Goal: Register for event/course: Register for event/course

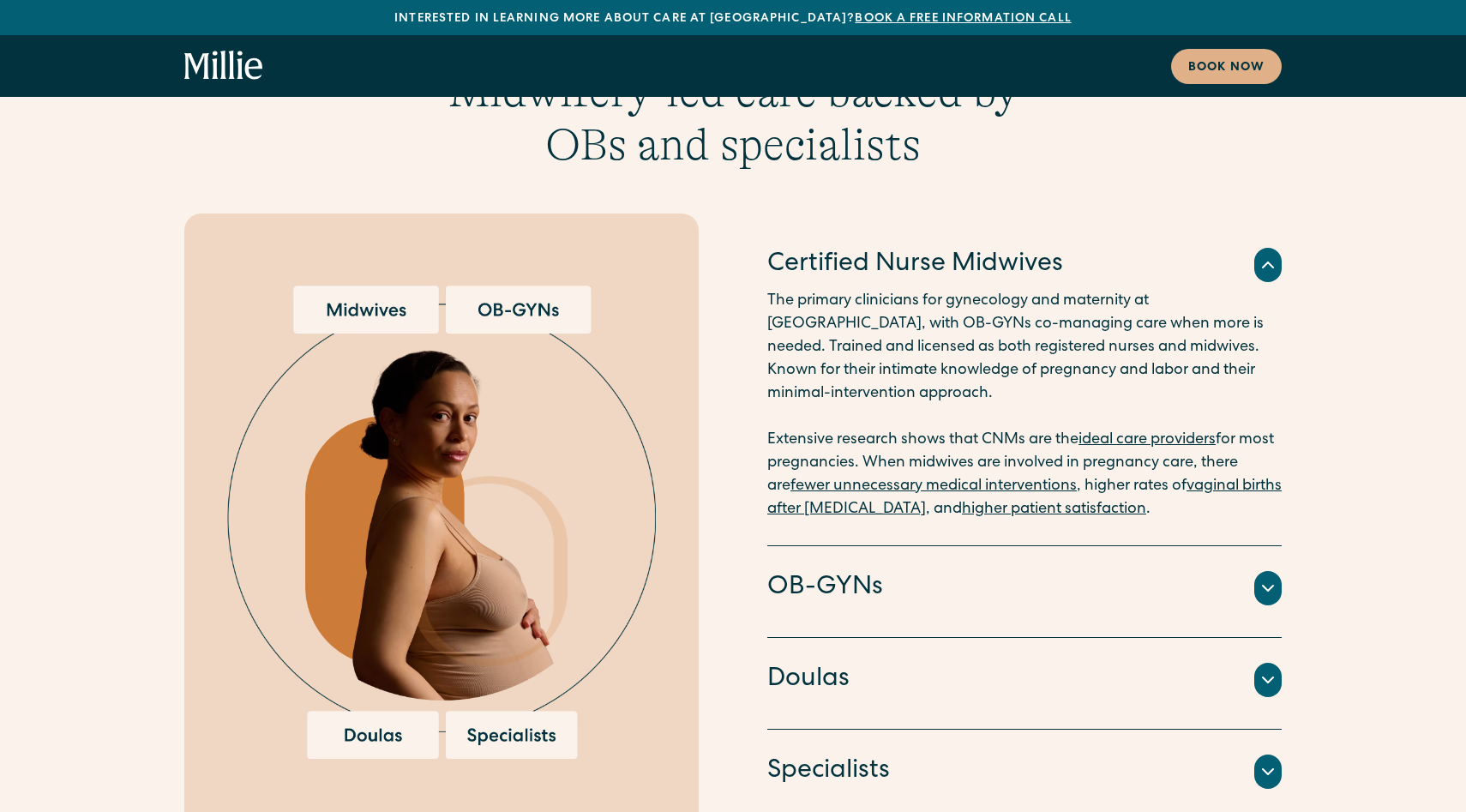
scroll to position [3307, 0]
click at [985, 569] on div "OB-GYNs" at bounding box center [1024, 587] width 515 height 36
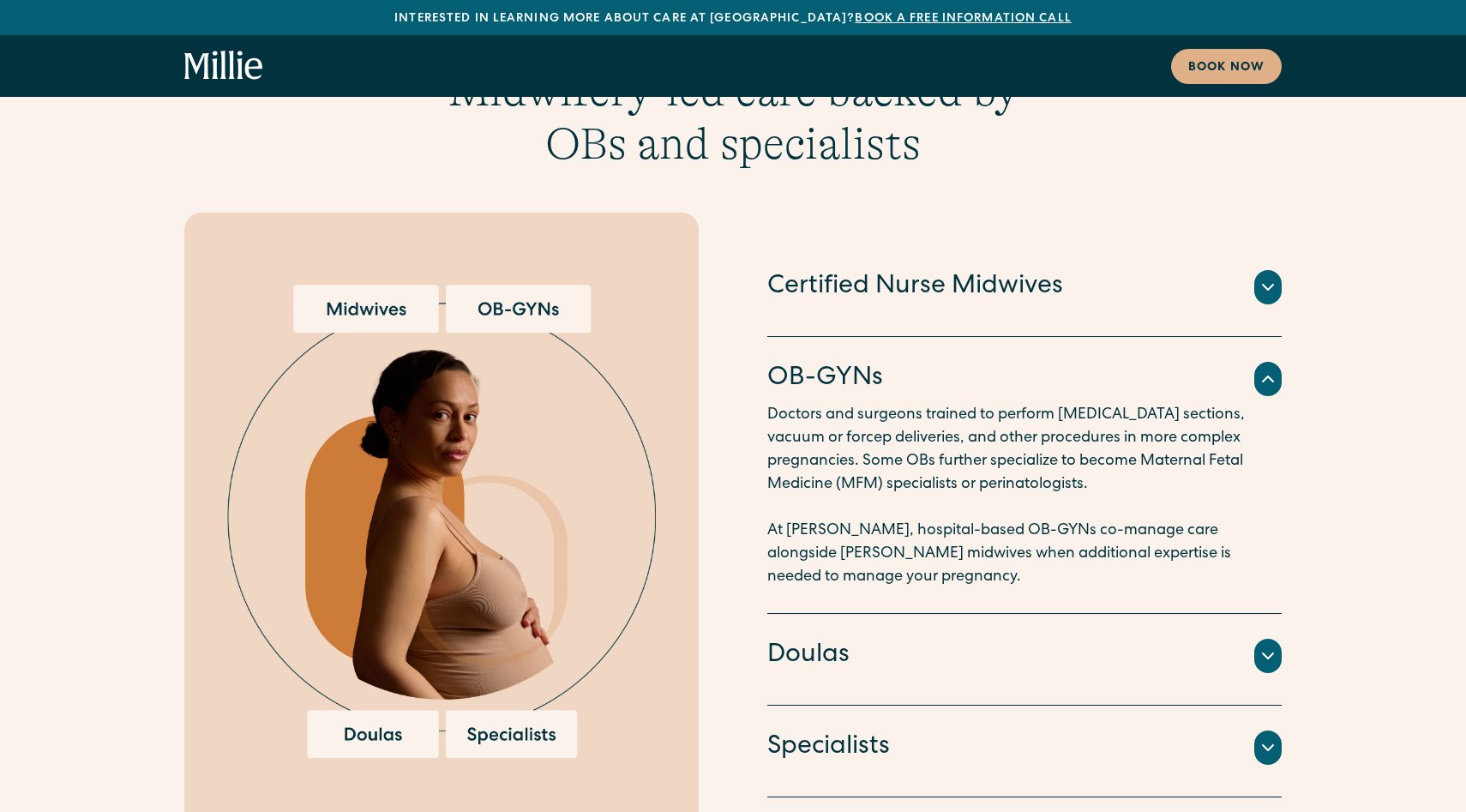
click at [948, 614] on div "Doulas Professionals trained to provide educational and emotional support throu…" at bounding box center [1024, 660] width 515 height 92
click at [950, 638] on div "Doulas" at bounding box center [1024, 655] width 515 height 36
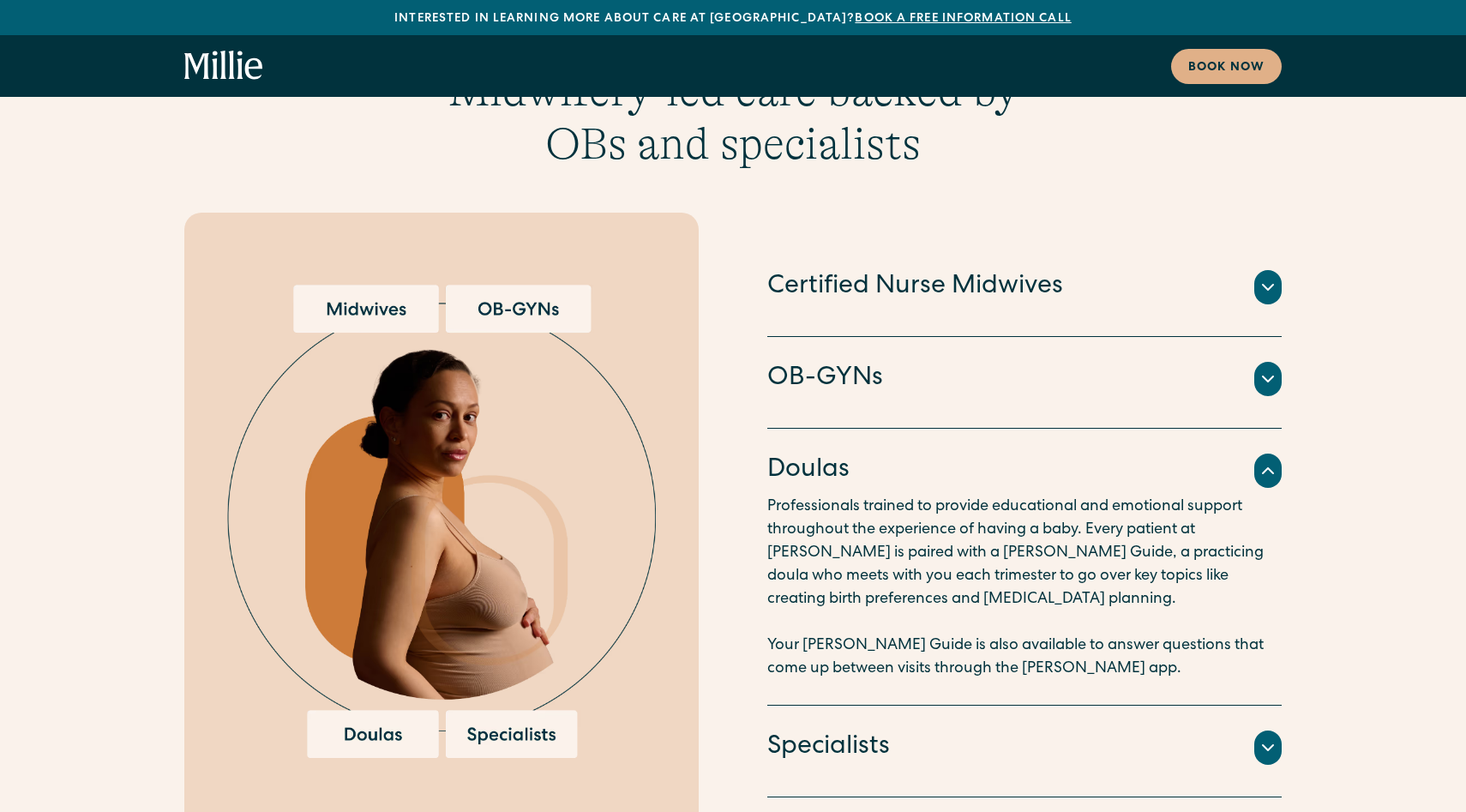
click at [933, 729] on div "Specialists" at bounding box center [1024, 747] width 515 height 36
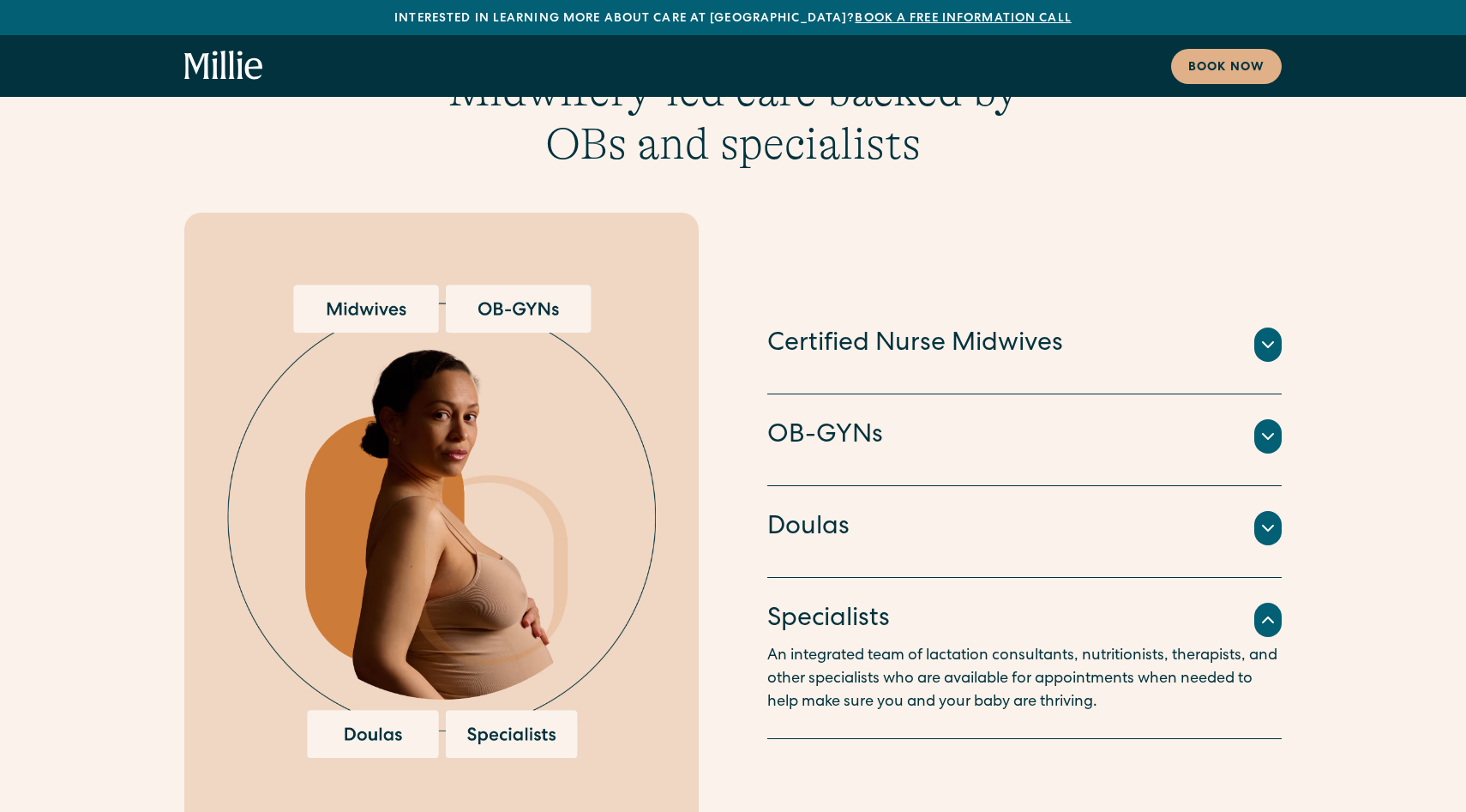
click at [952, 546] on div "Professionals trained to provide educational and emotional support throughout t…" at bounding box center [1024, 549] width 515 height 7
click at [1259, 518] on icon at bounding box center [1267, 527] width 20 height 20
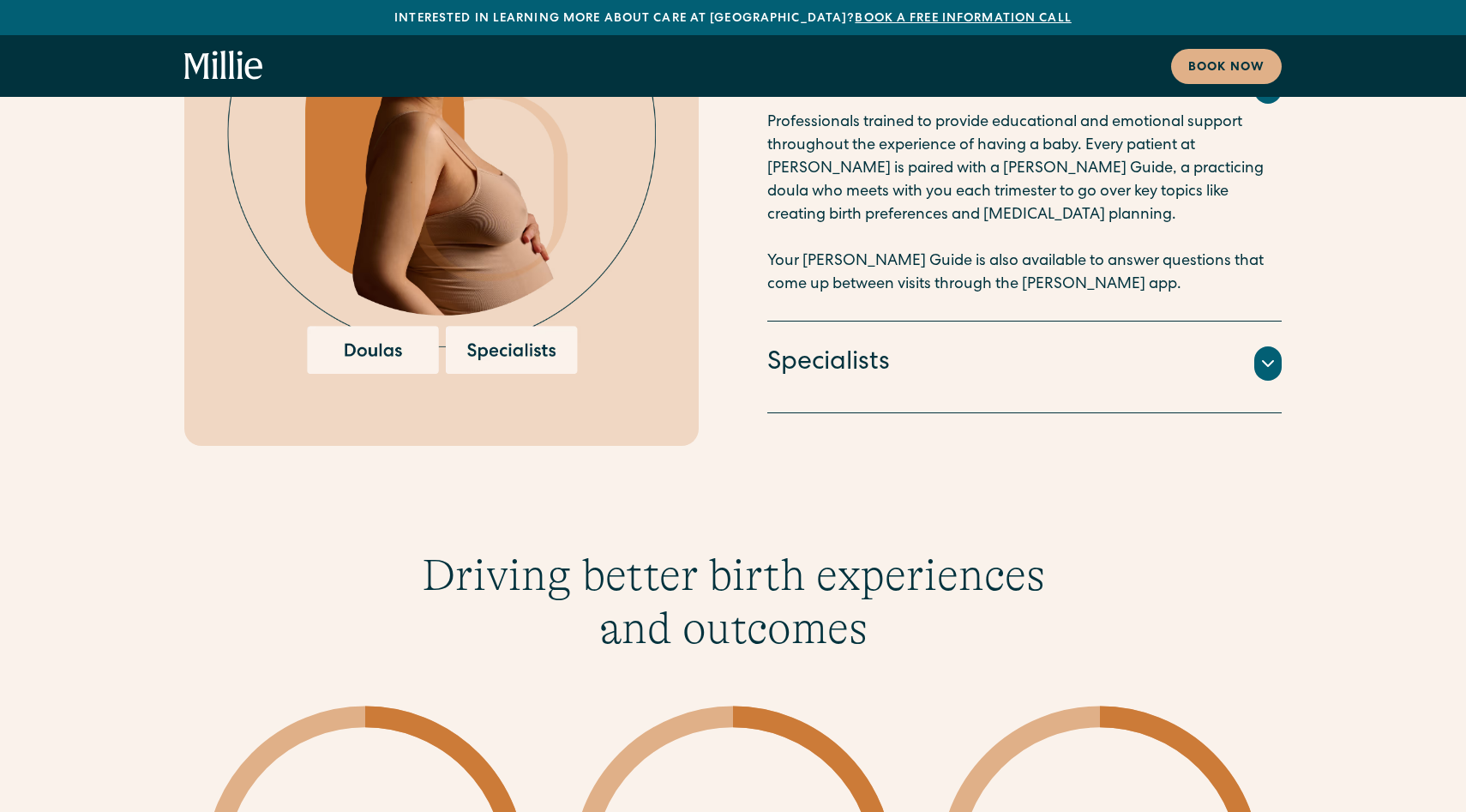
scroll to position [3697, 0]
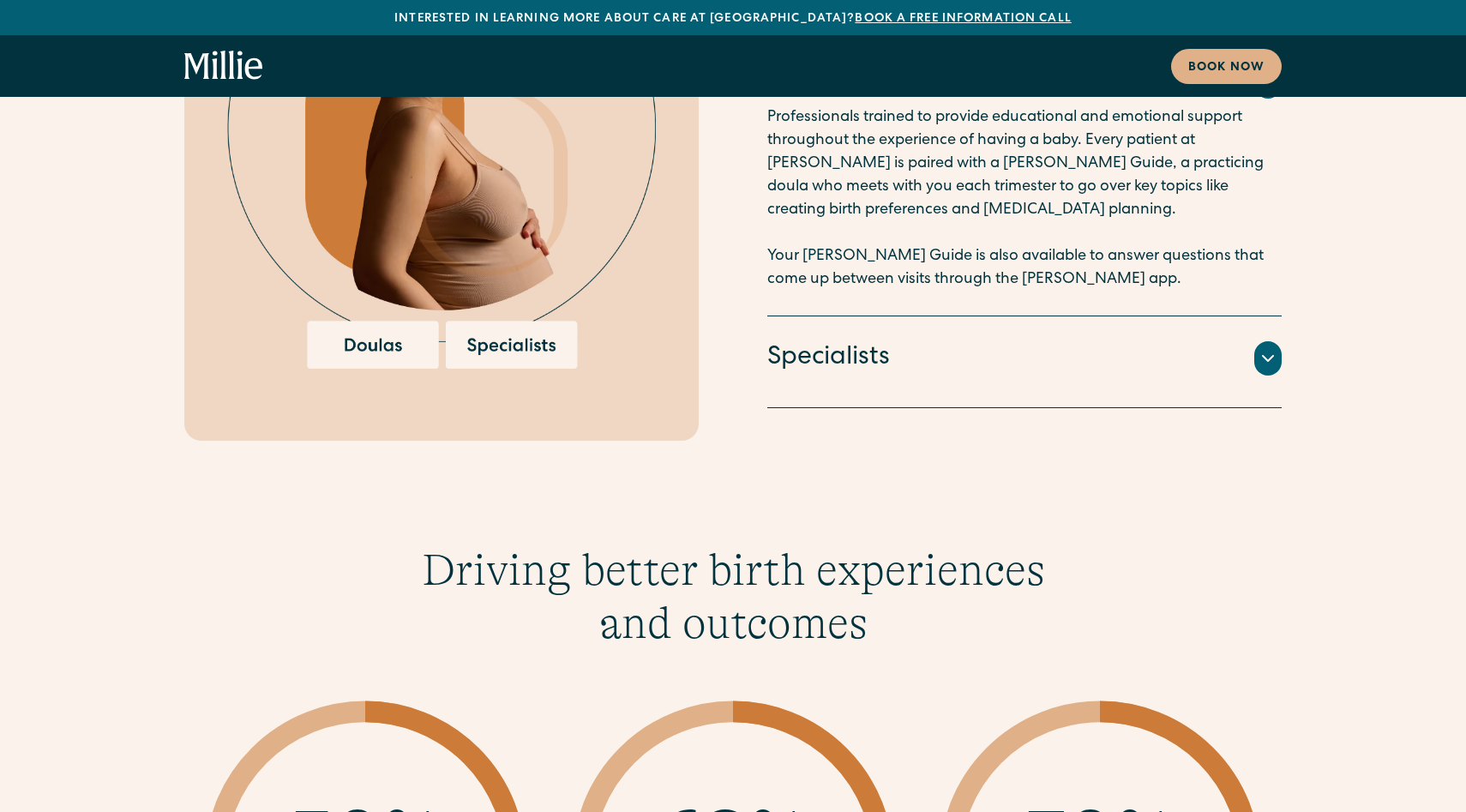
click at [1205, 340] on div "Specialists" at bounding box center [1024, 358] width 515 height 36
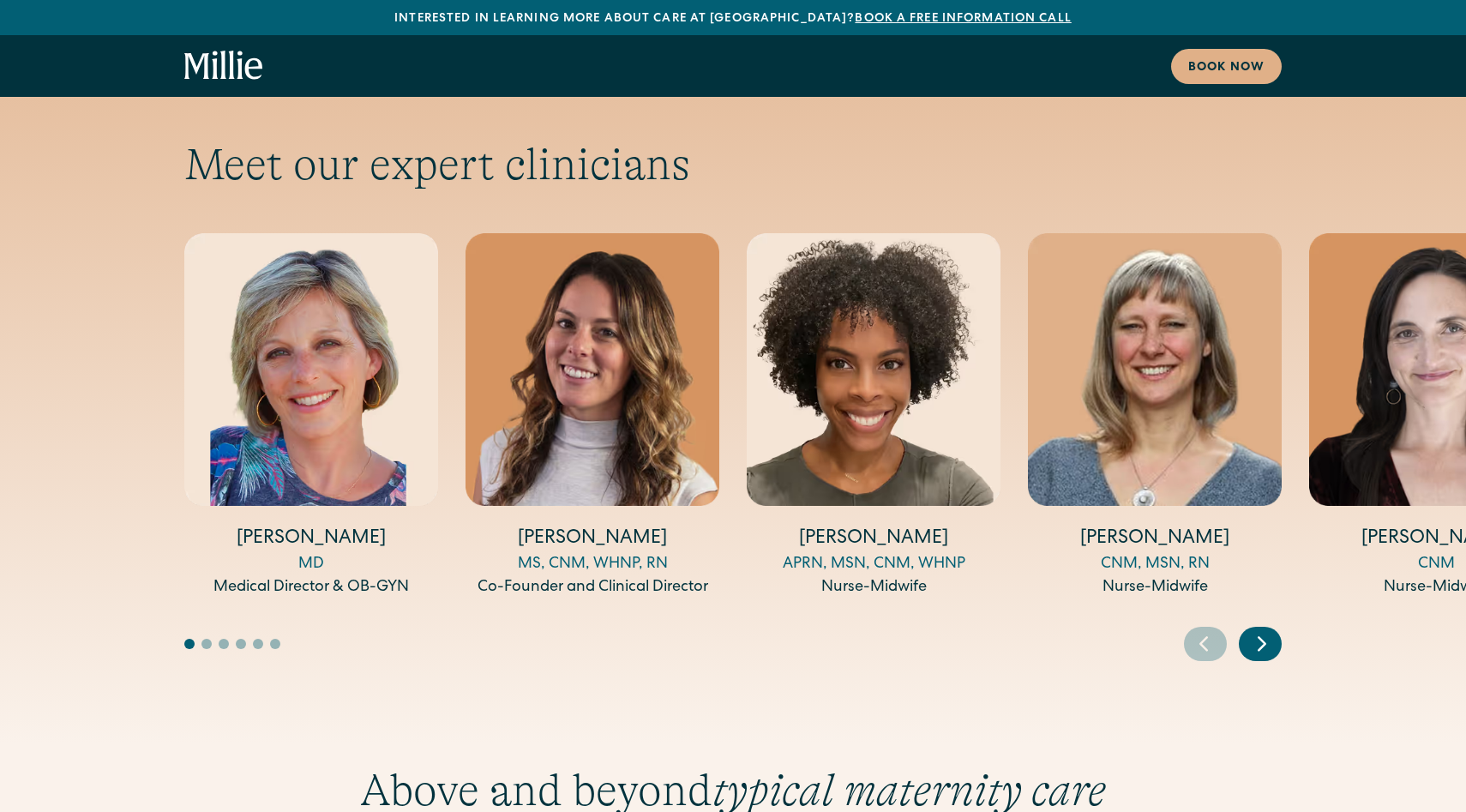
scroll to position [5663, 0]
click at [1256, 630] on icon "Next slide" at bounding box center [1262, 642] width 25 height 26
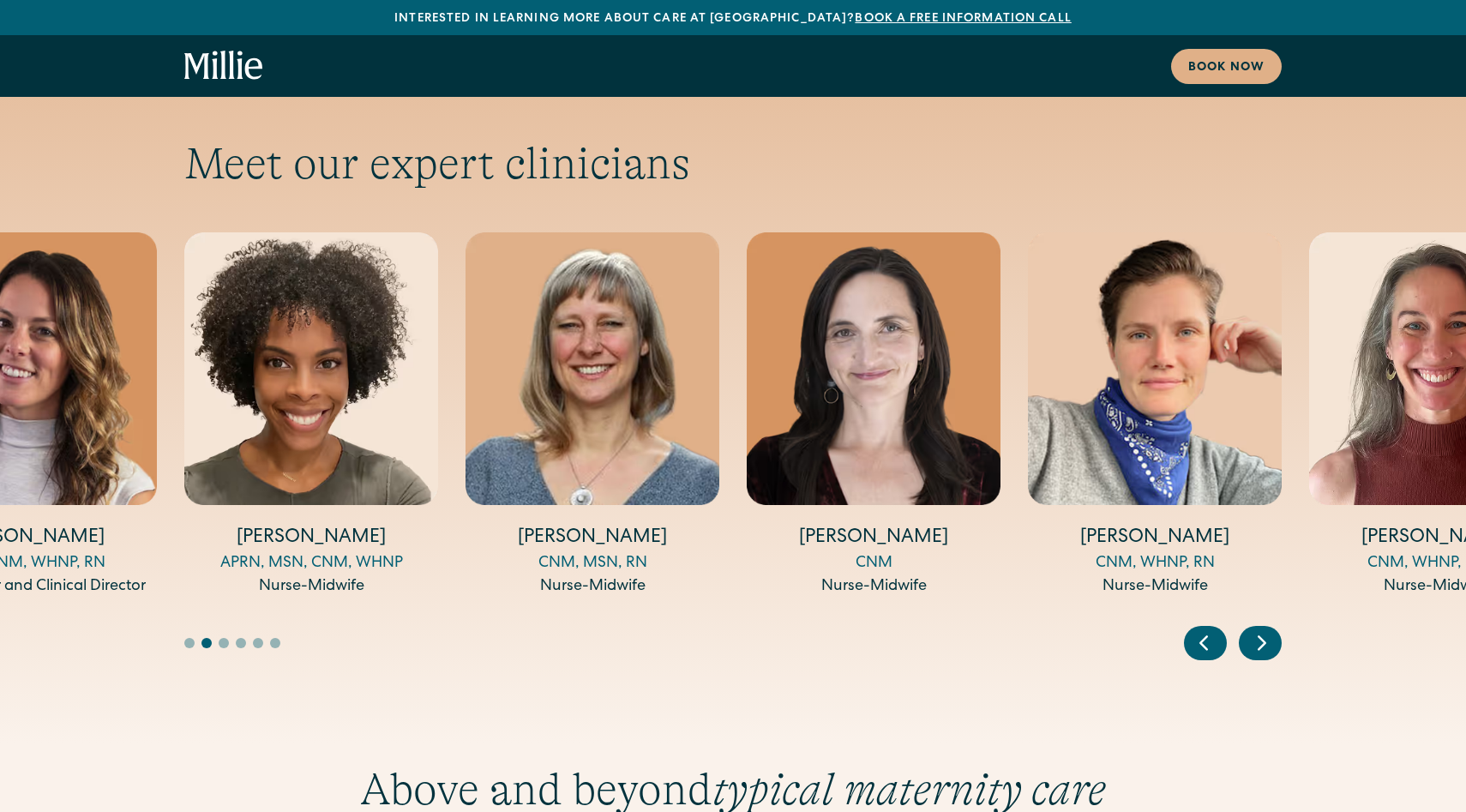
click at [1257, 630] on icon "Next slide" at bounding box center [1262, 642] width 25 height 26
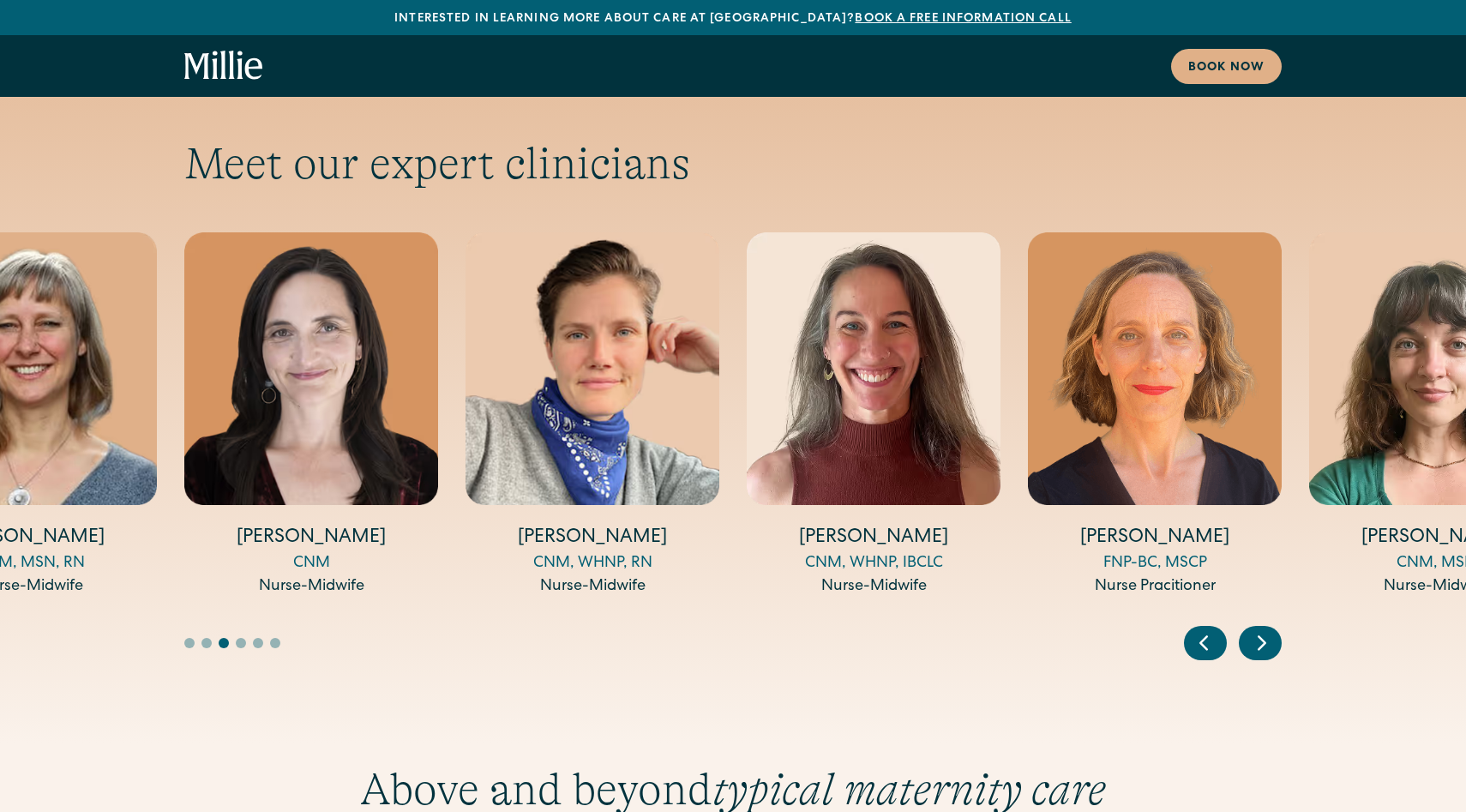
click at [1259, 630] on icon "Next slide" at bounding box center [1262, 642] width 25 height 26
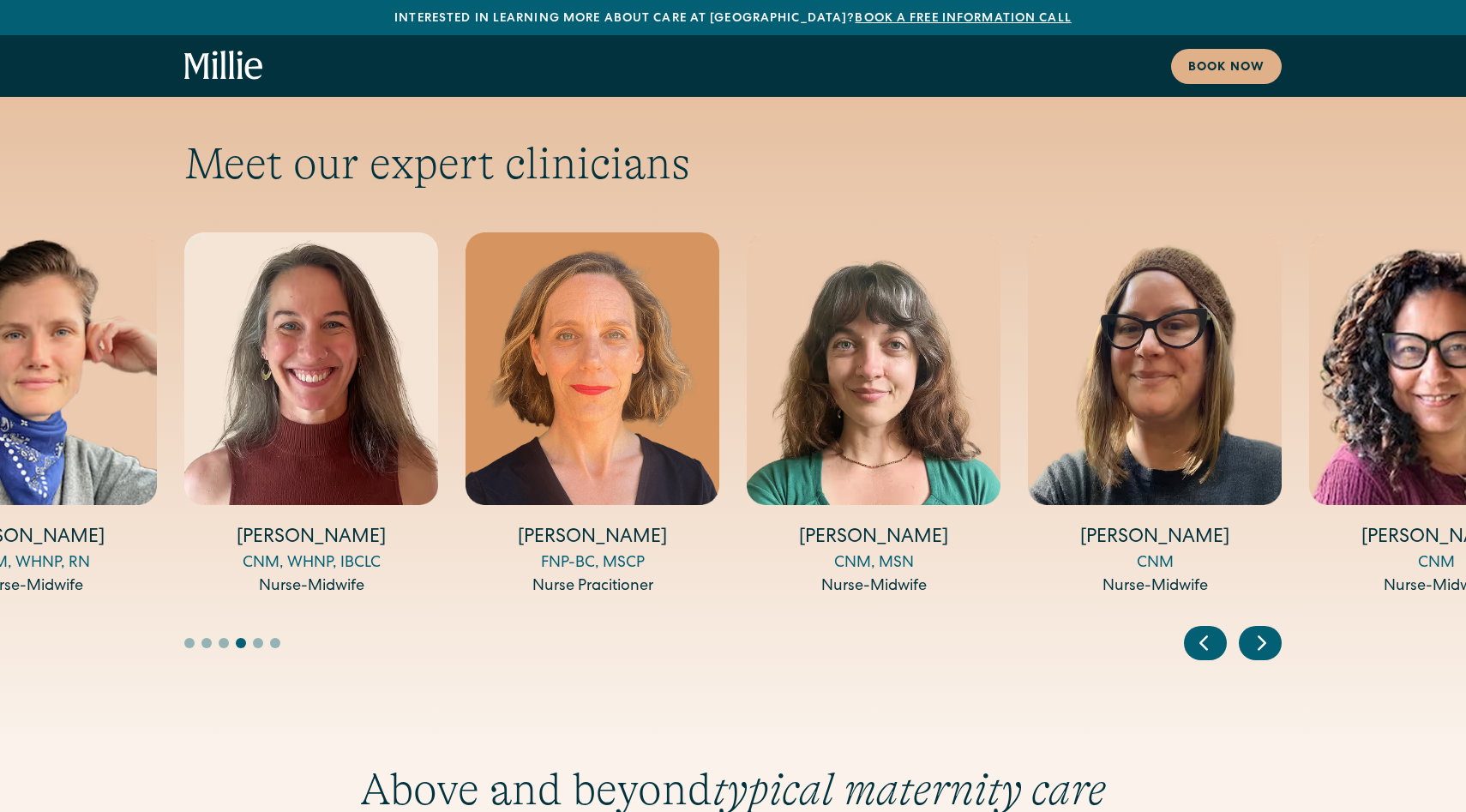
click at [1261, 630] on icon "Next slide" at bounding box center [1262, 642] width 25 height 26
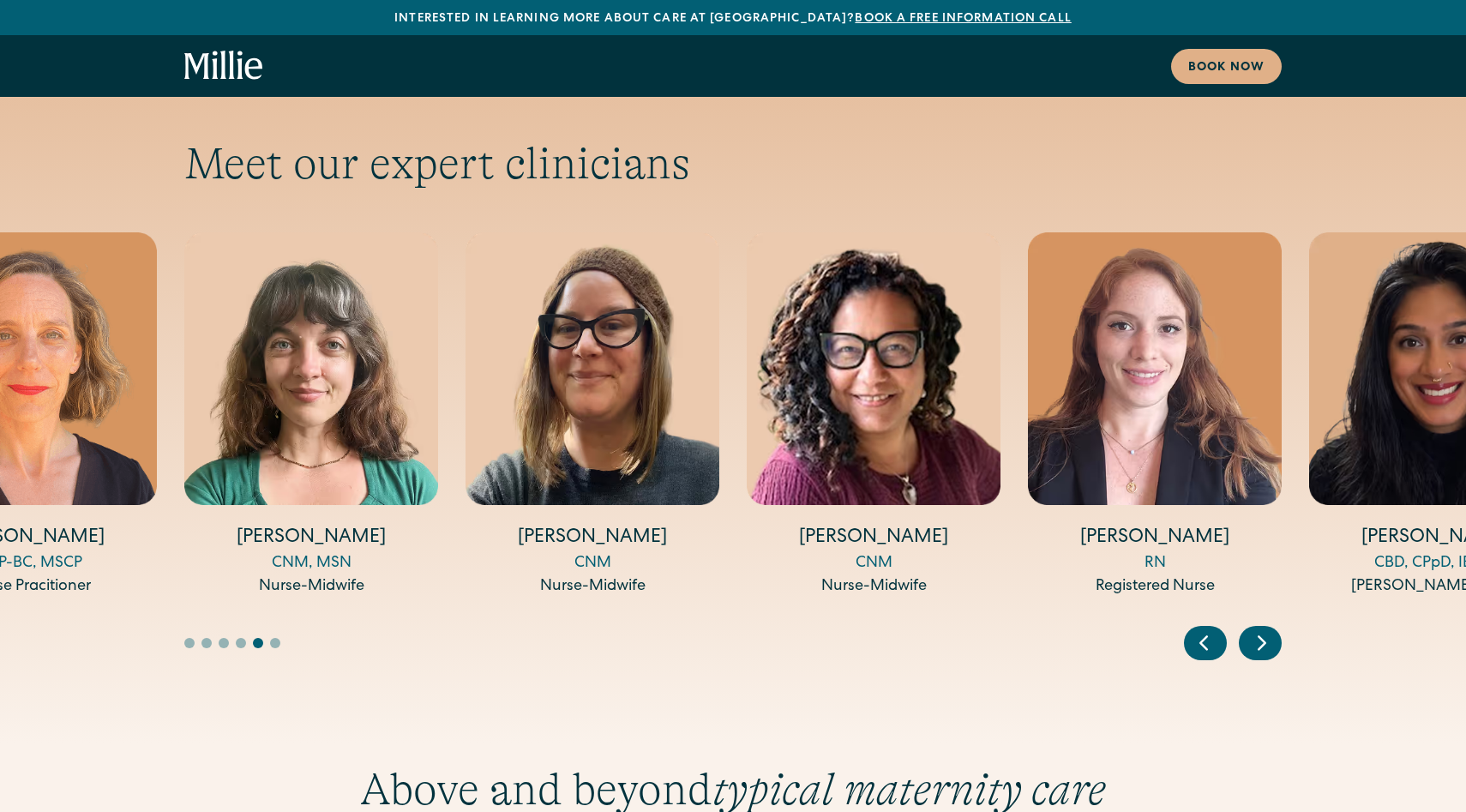
click at [1261, 630] on icon "Next slide" at bounding box center [1262, 642] width 25 height 26
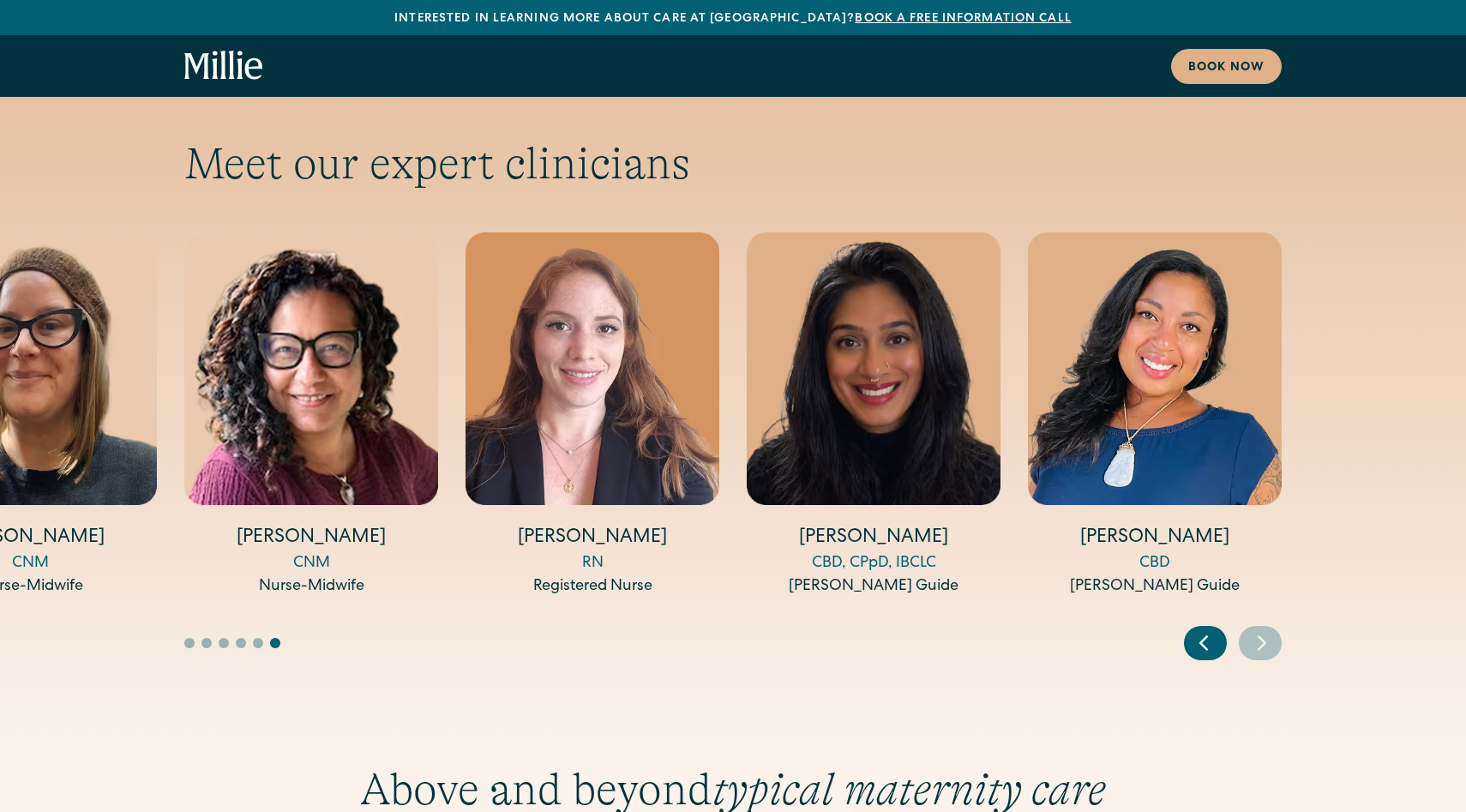
click at [1284, 514] on div "Meet our expert clinicians Amy Kane MD Medical Director & OB-GYN Talia Borgo MS…" at bounding box center [733, 399] width 1466 height 523
click at [1214, 630] on icon "Previous slide" at bounding box center [1204, 642] width 25 height 26
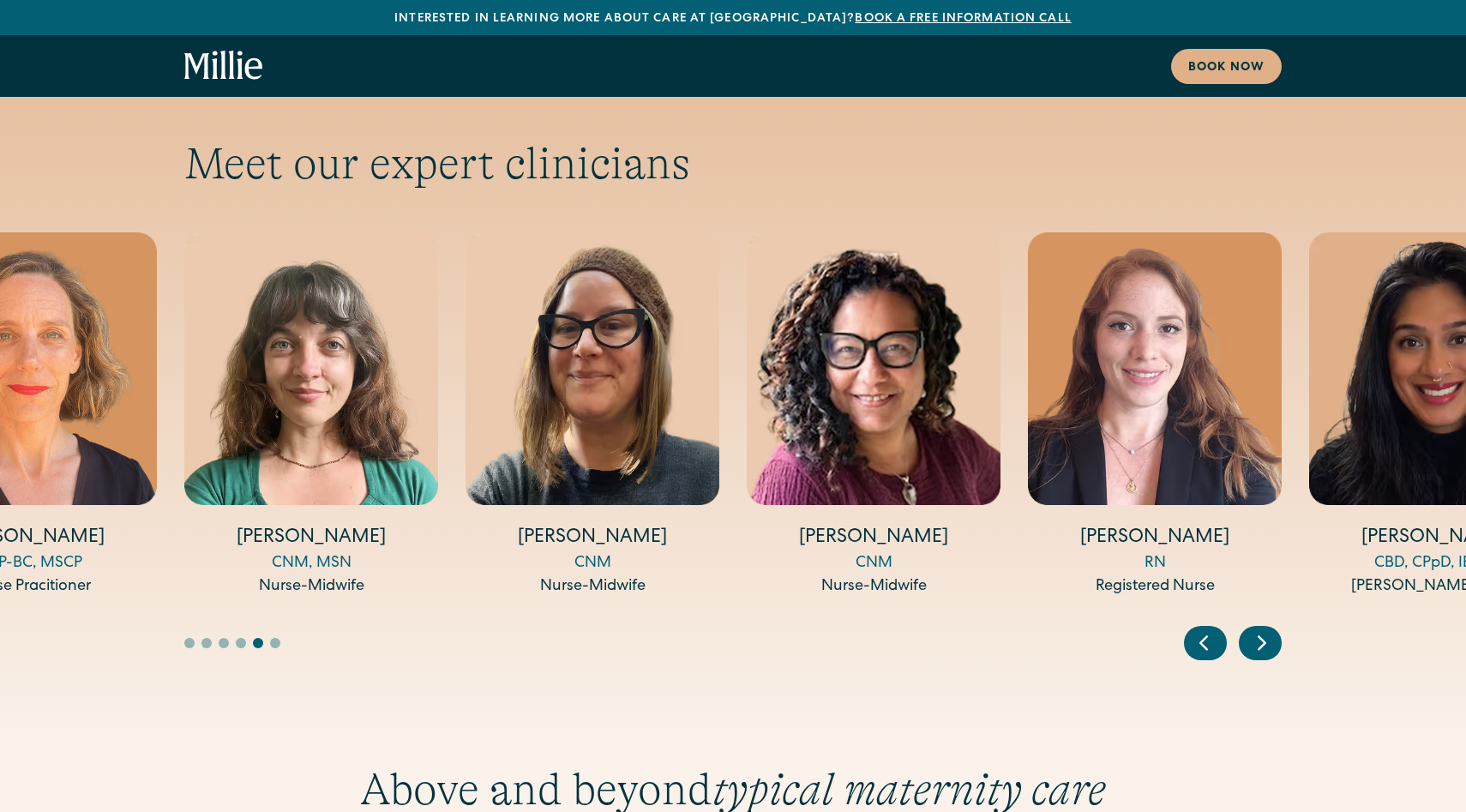
click at [1214, 630] on icon "Previous slide" at bounding box center [1204, 642] width 25 height 26
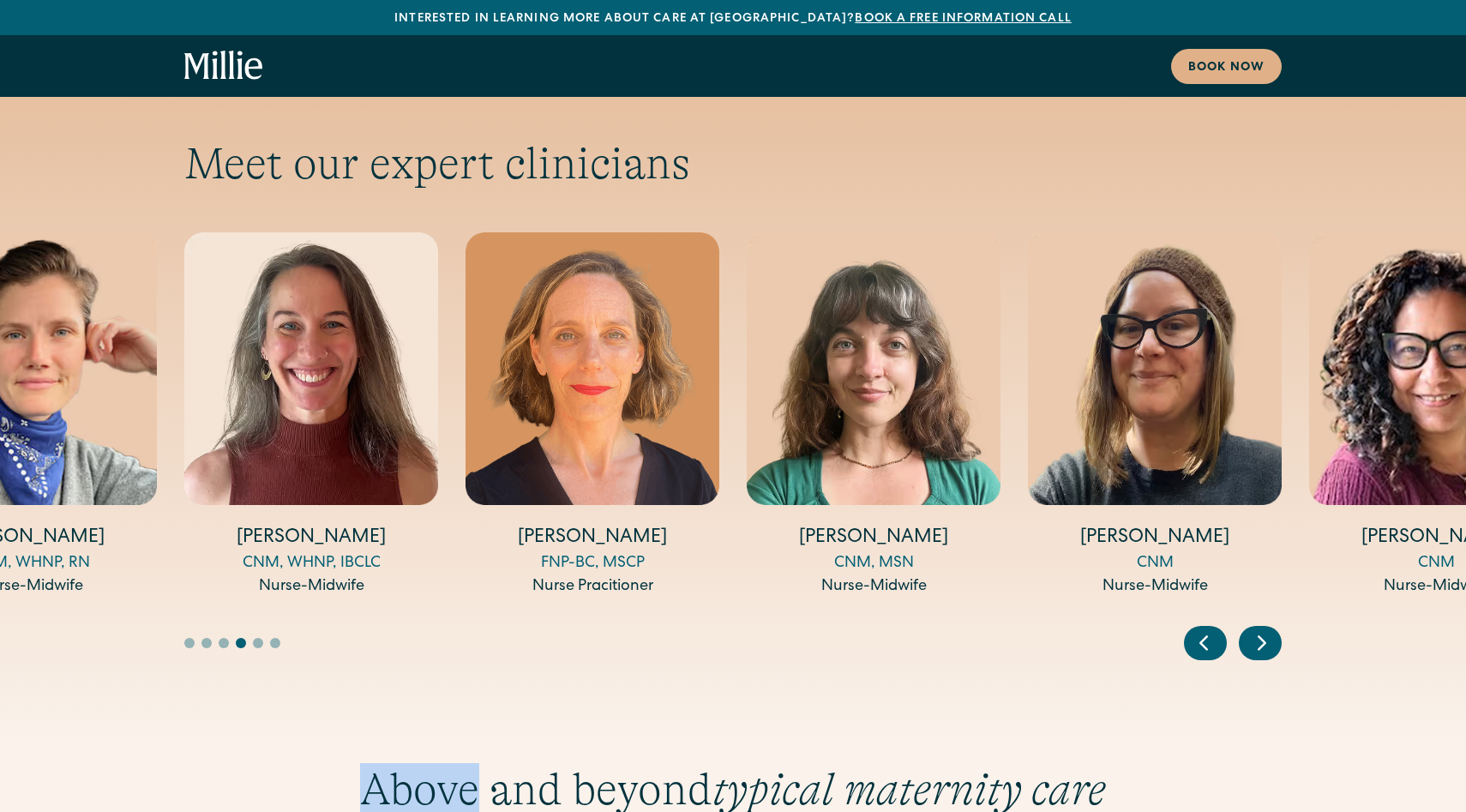
click at [1214, 630] on icon "Previous slide" at bounding box center [1204, 642] width 25 height 26
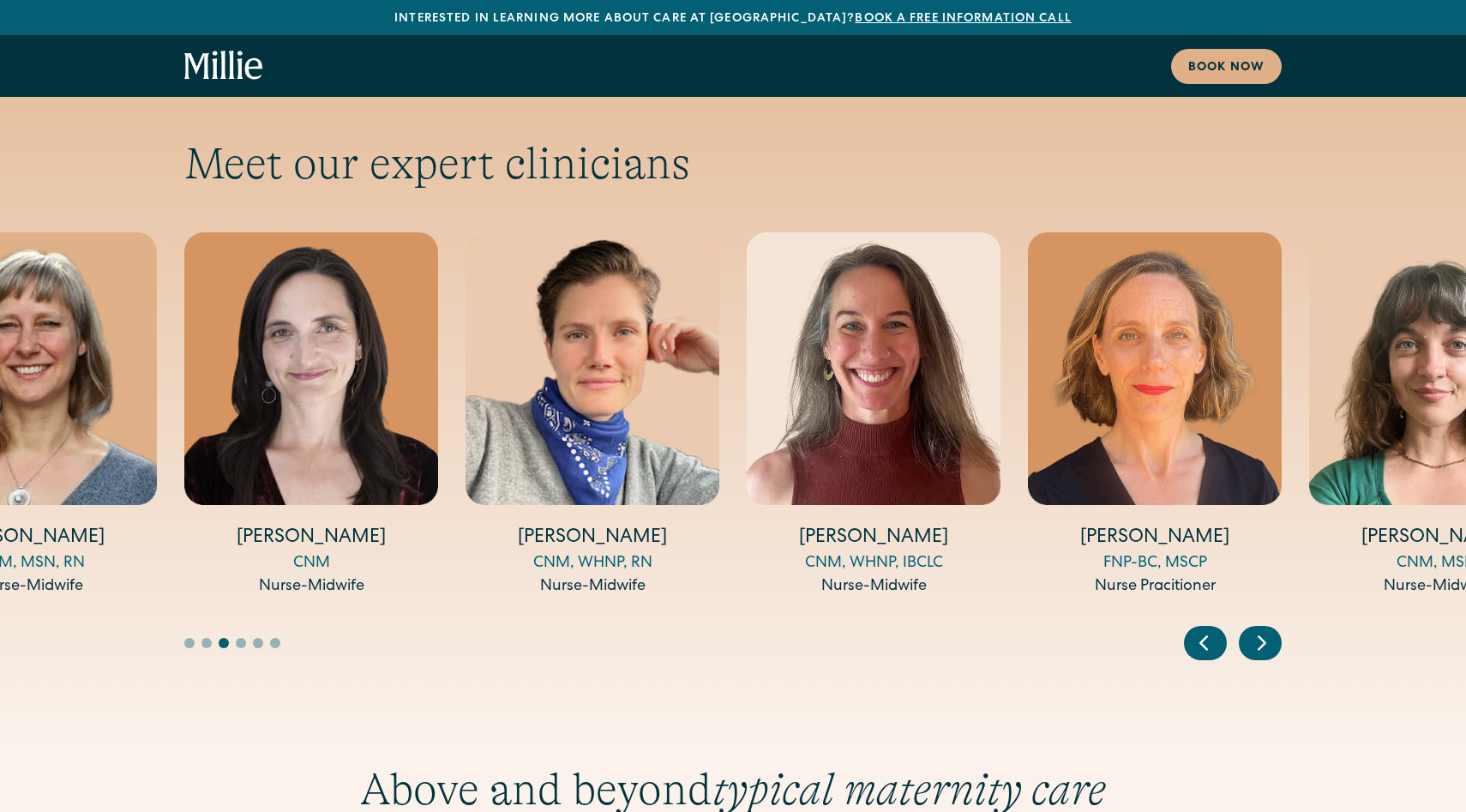
click at [1214, 630] on icon "Previous slide" at bounding box center [1204, 642] width 25 height 26
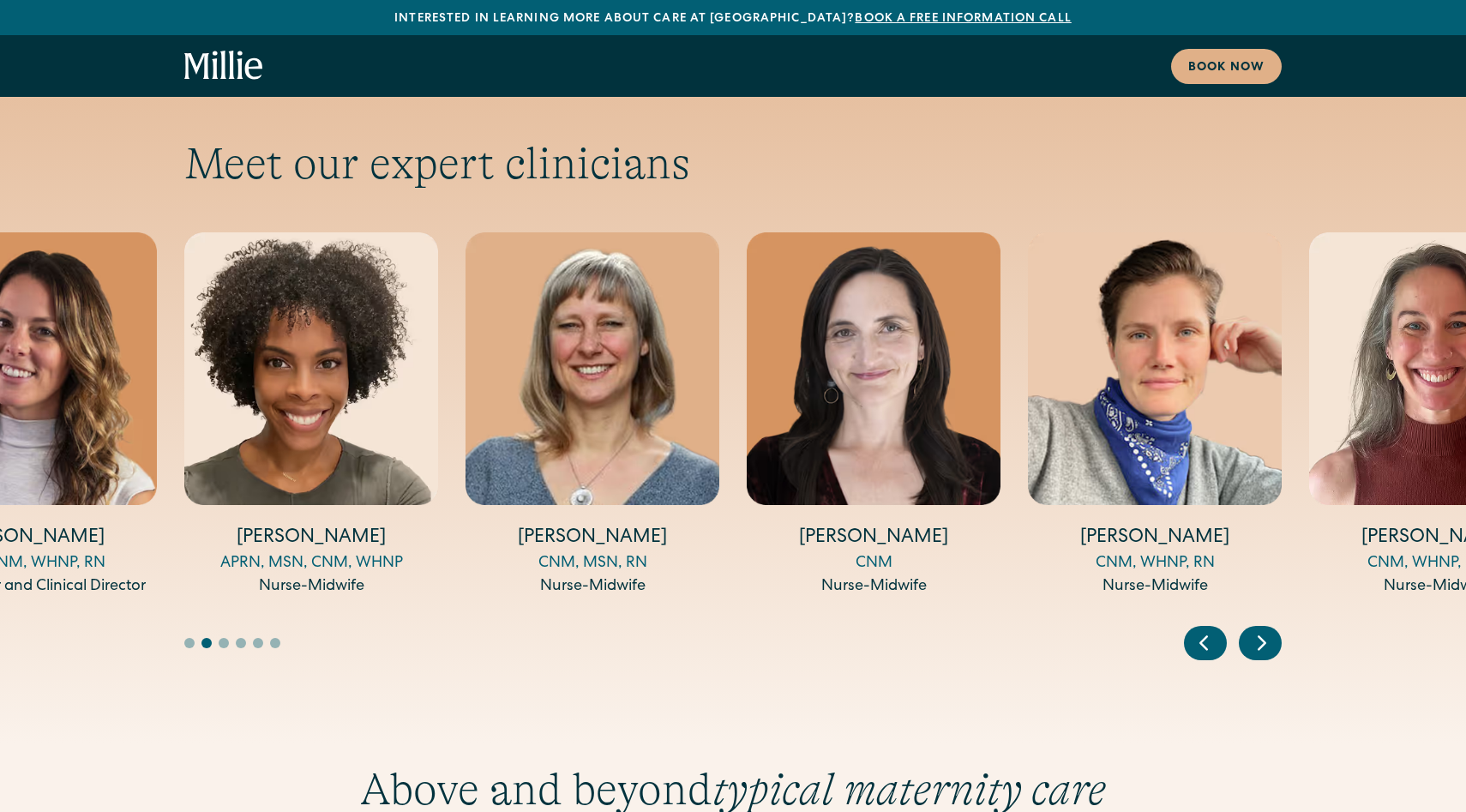
click at [1215, 630] on icon "Previous slide" at bounding box center [1204, 642] width 25 height 26
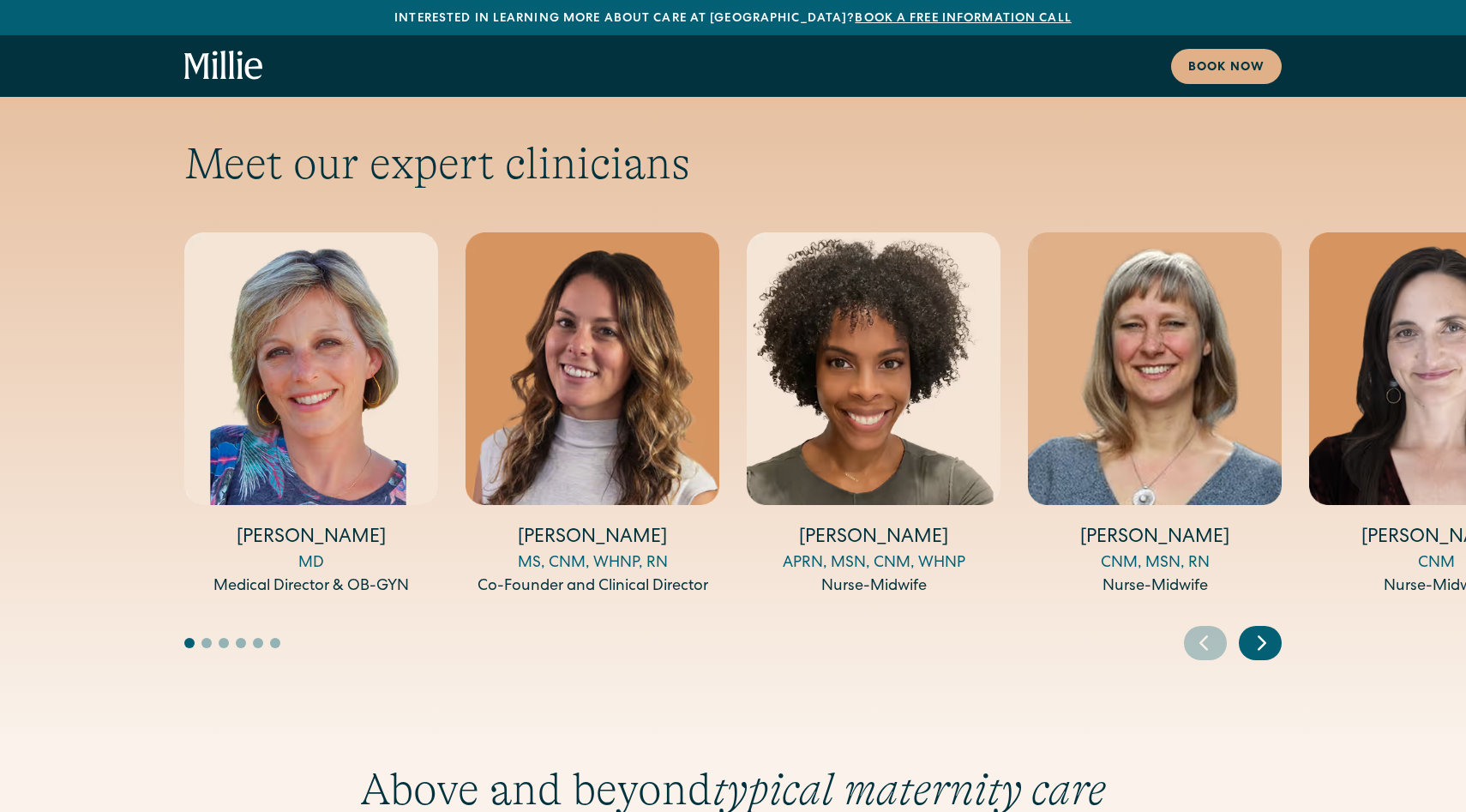
click at [1214, 630] on icon "Previous slide" at bounding box center [1204, 642] width 25 height 26
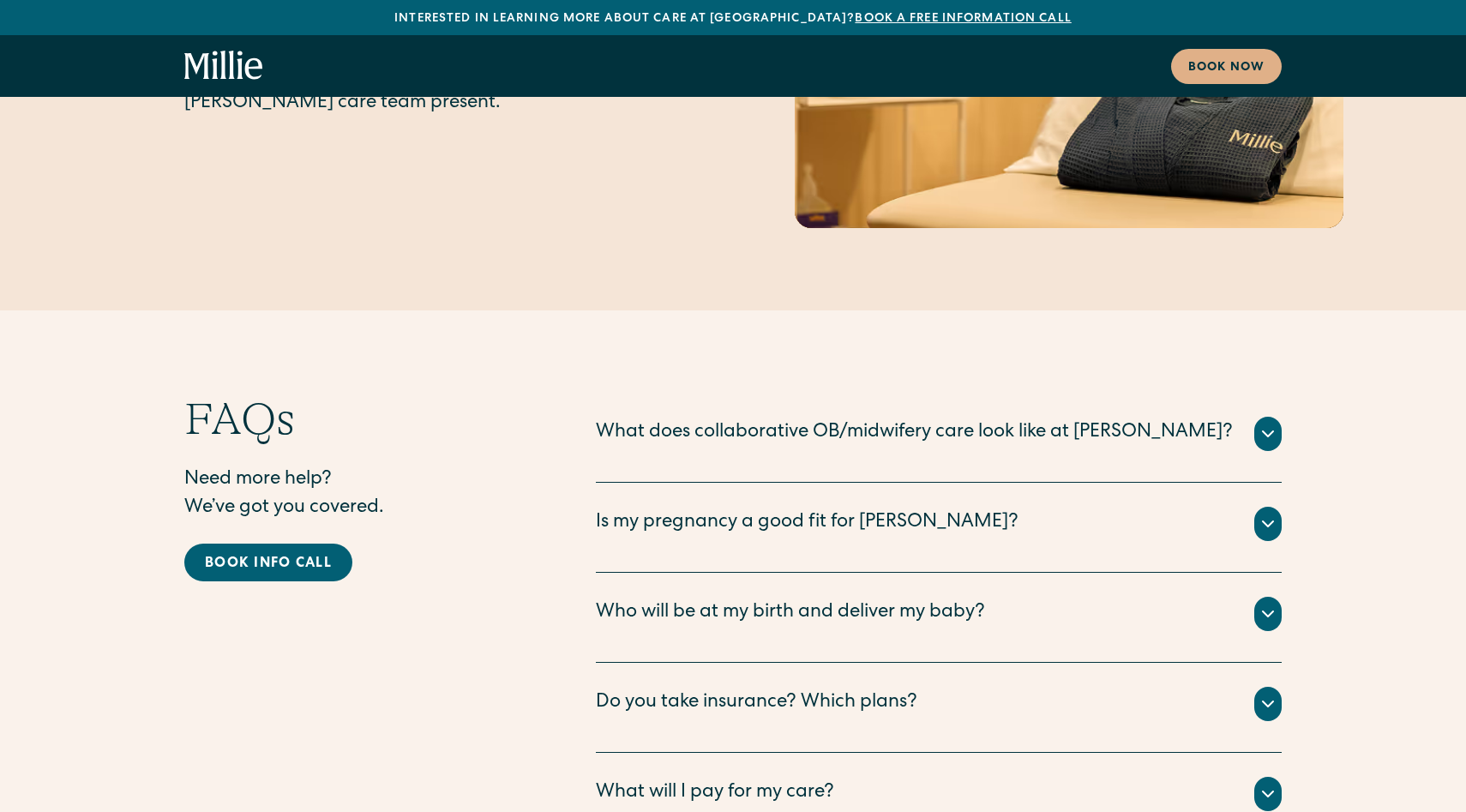
scroll to position [8313, 0]
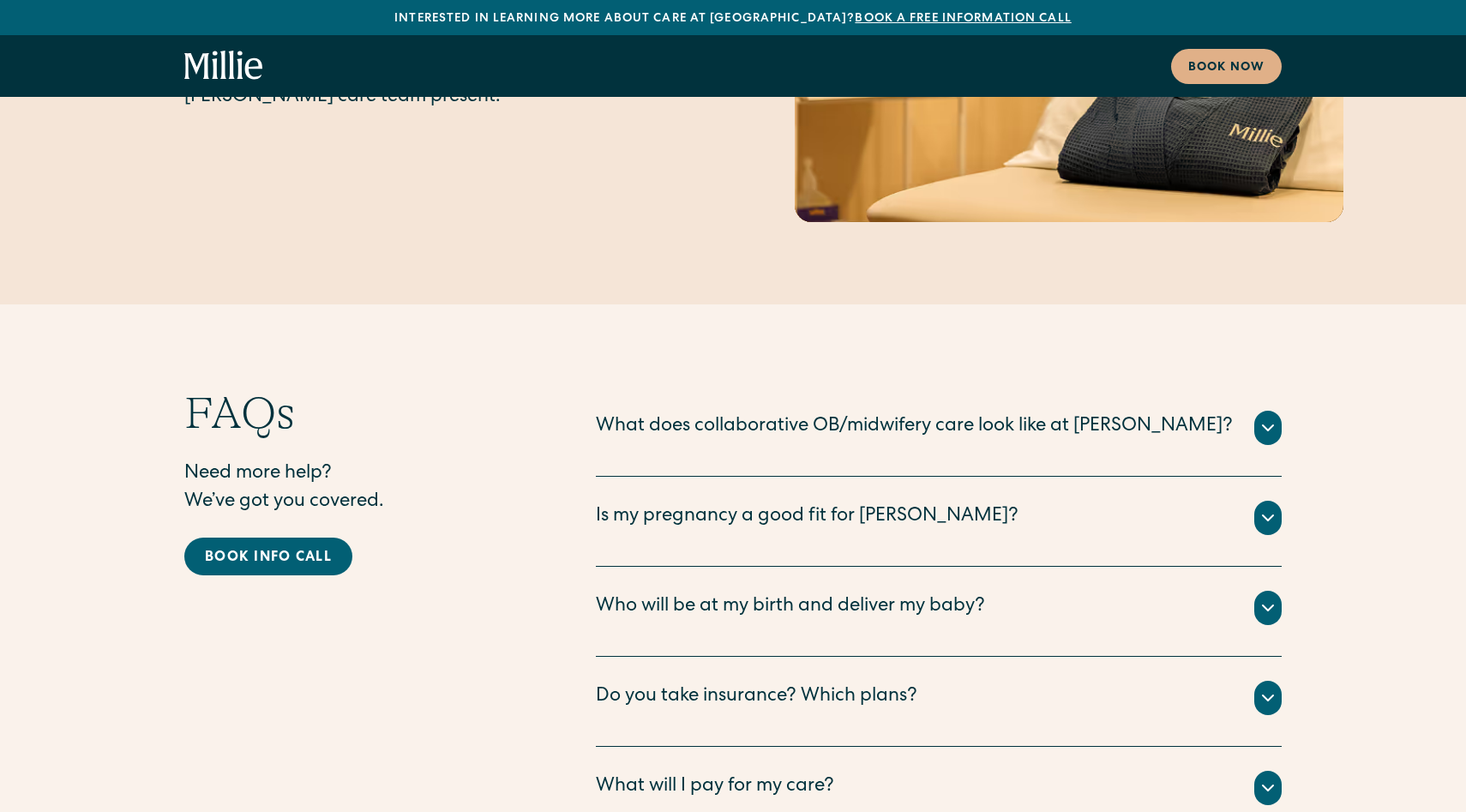
click at [1305, 387] on div "FAQs Need more help? We’ve got you covered. Book info call What does collaborat…" at bounding box center [733, 612] width 1466 height 450
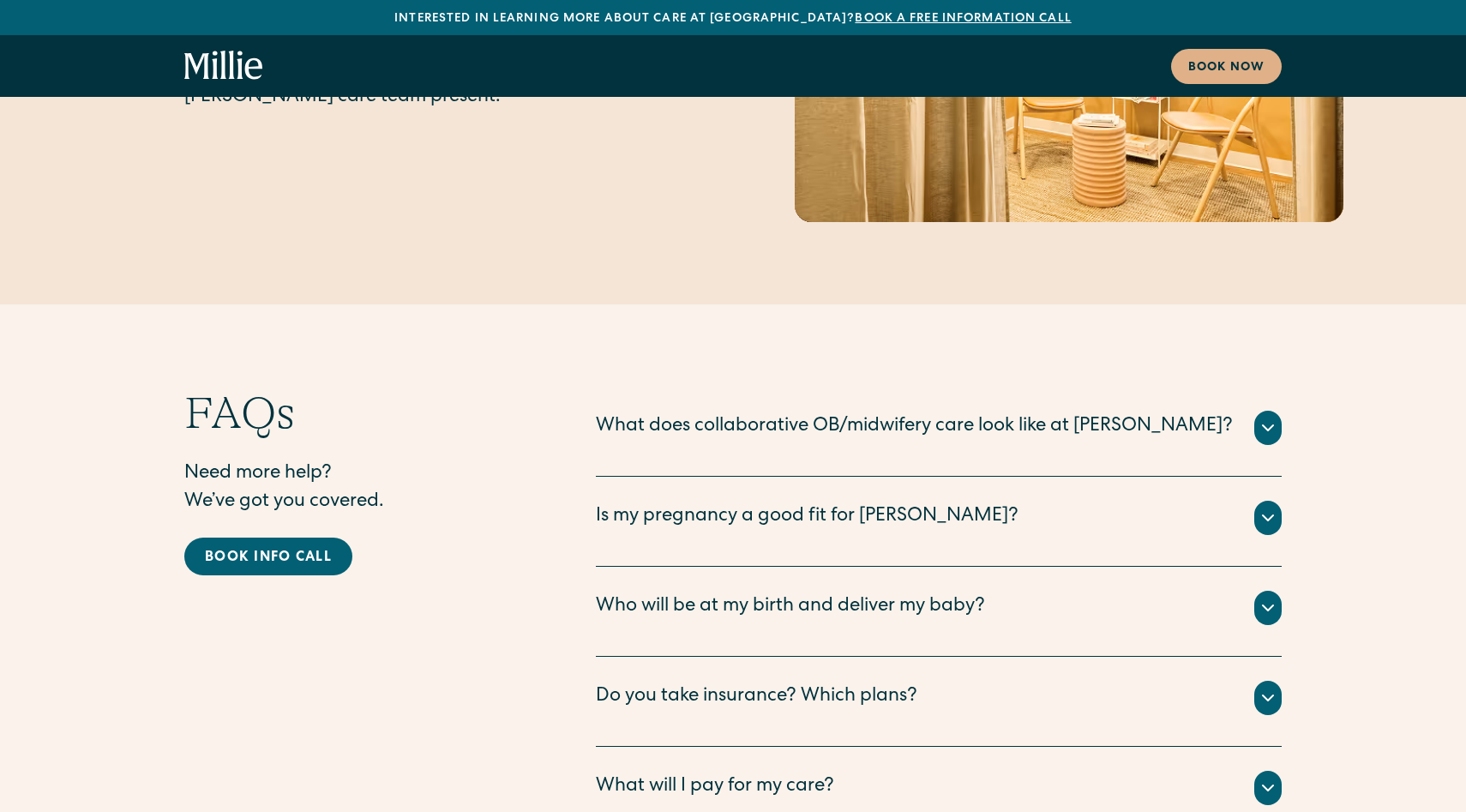
click at [1265, 508] on icon at bounding box center [1267, 518] width 20 height 20
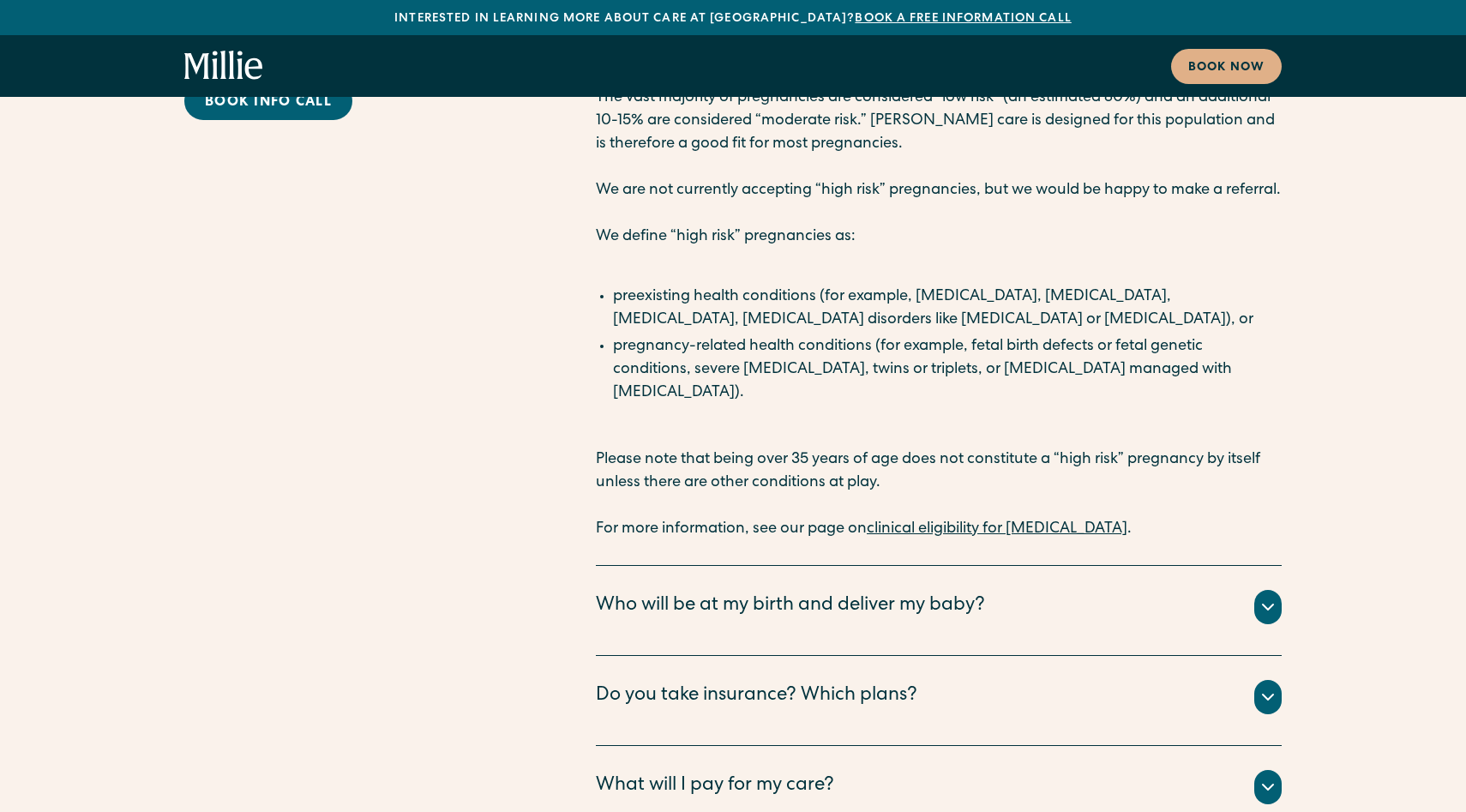
scroll to position [8780, 0]
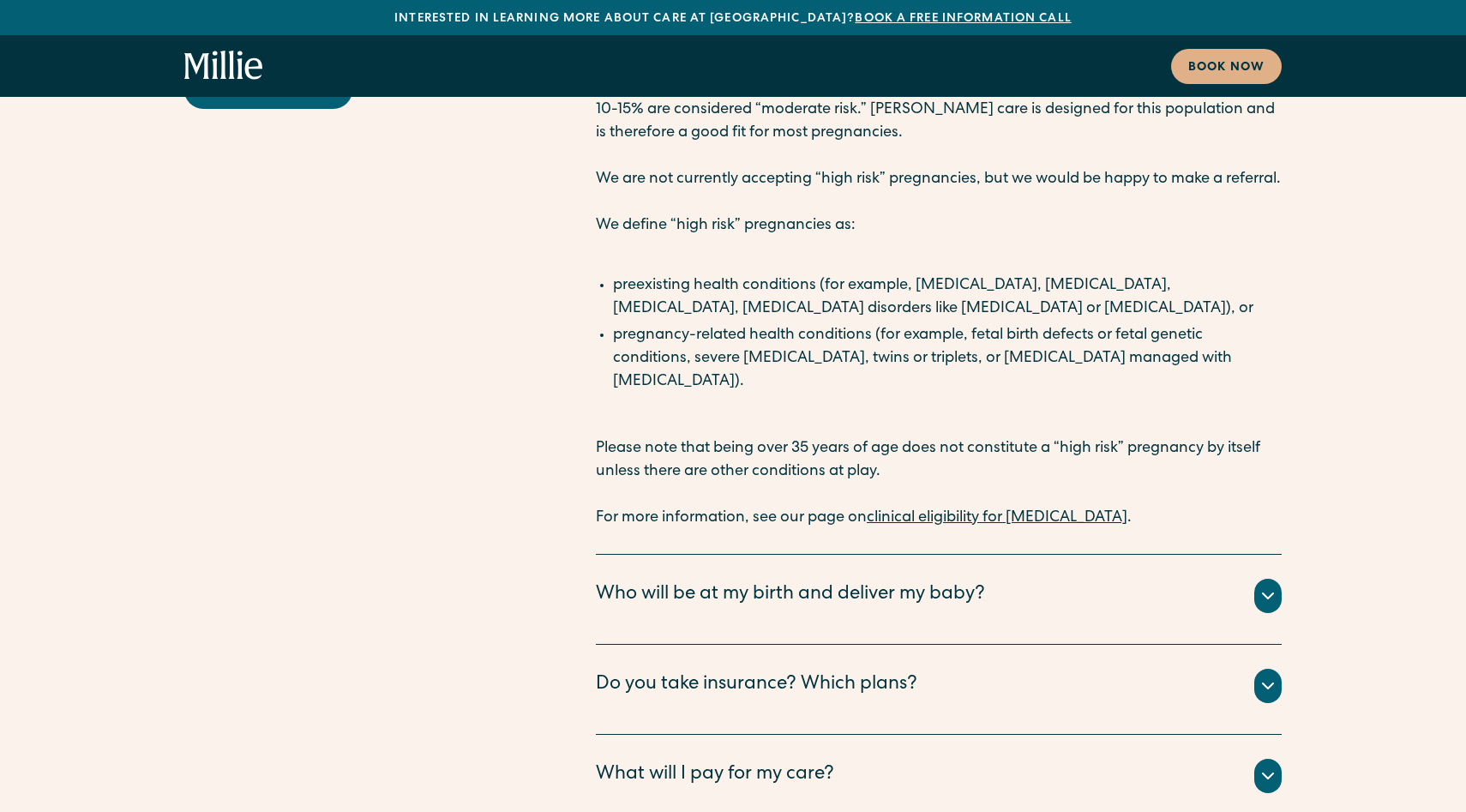
click at [1120, 669] on div "Do you take insurance? Which plans?" at bounding box center [939, 685] width 686 height 34
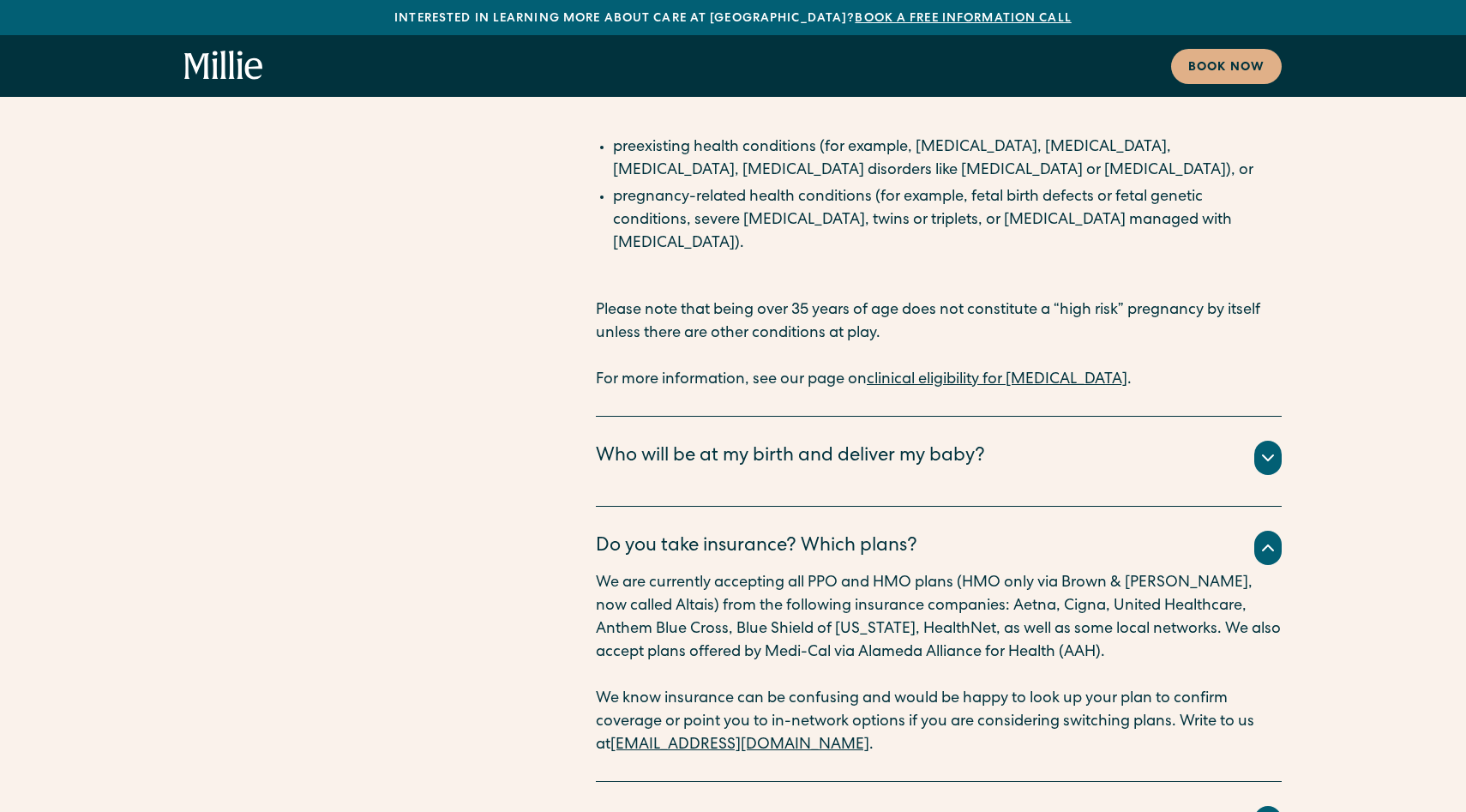
scroll to position [8910, 0]
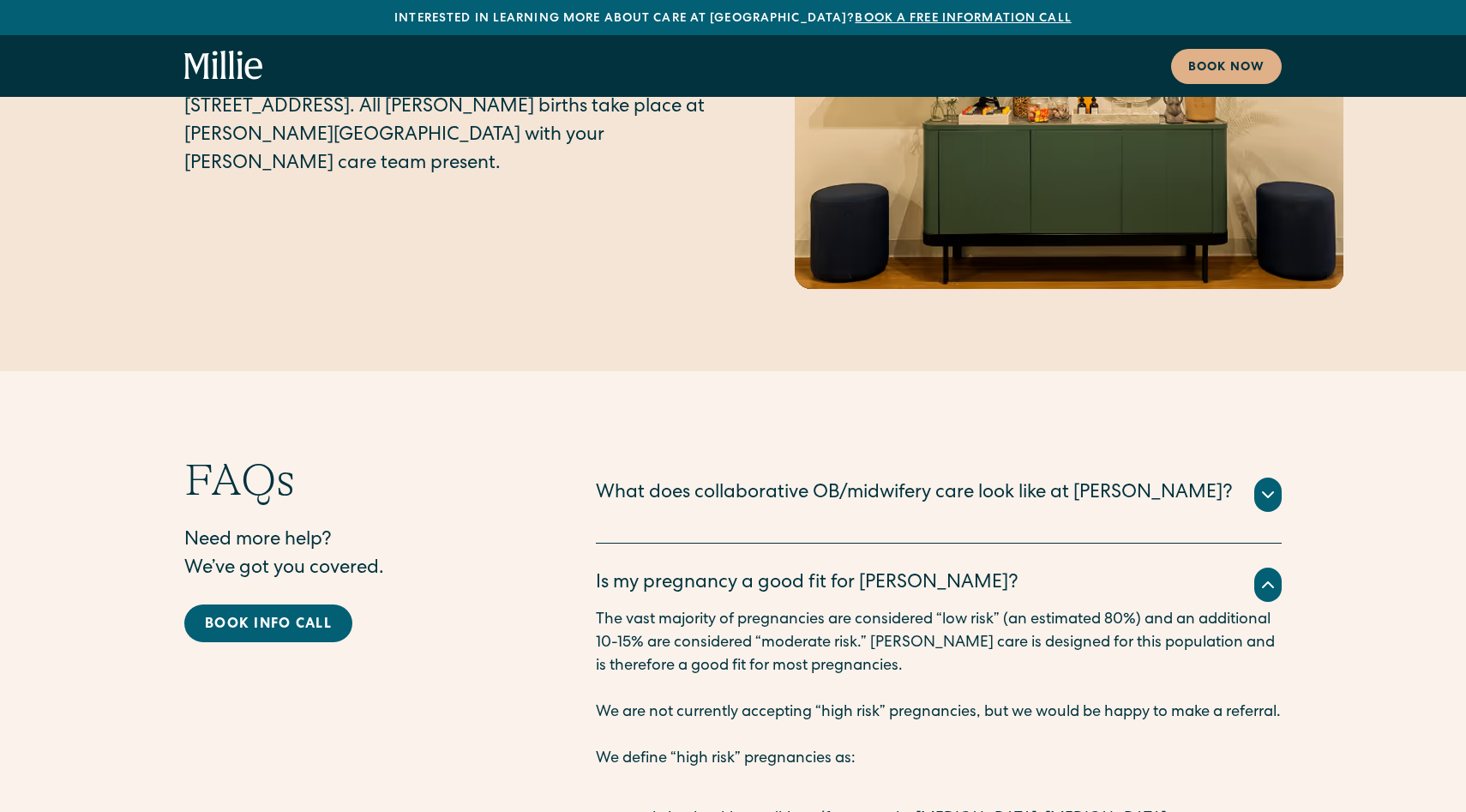
scroll to position [8248, 0]
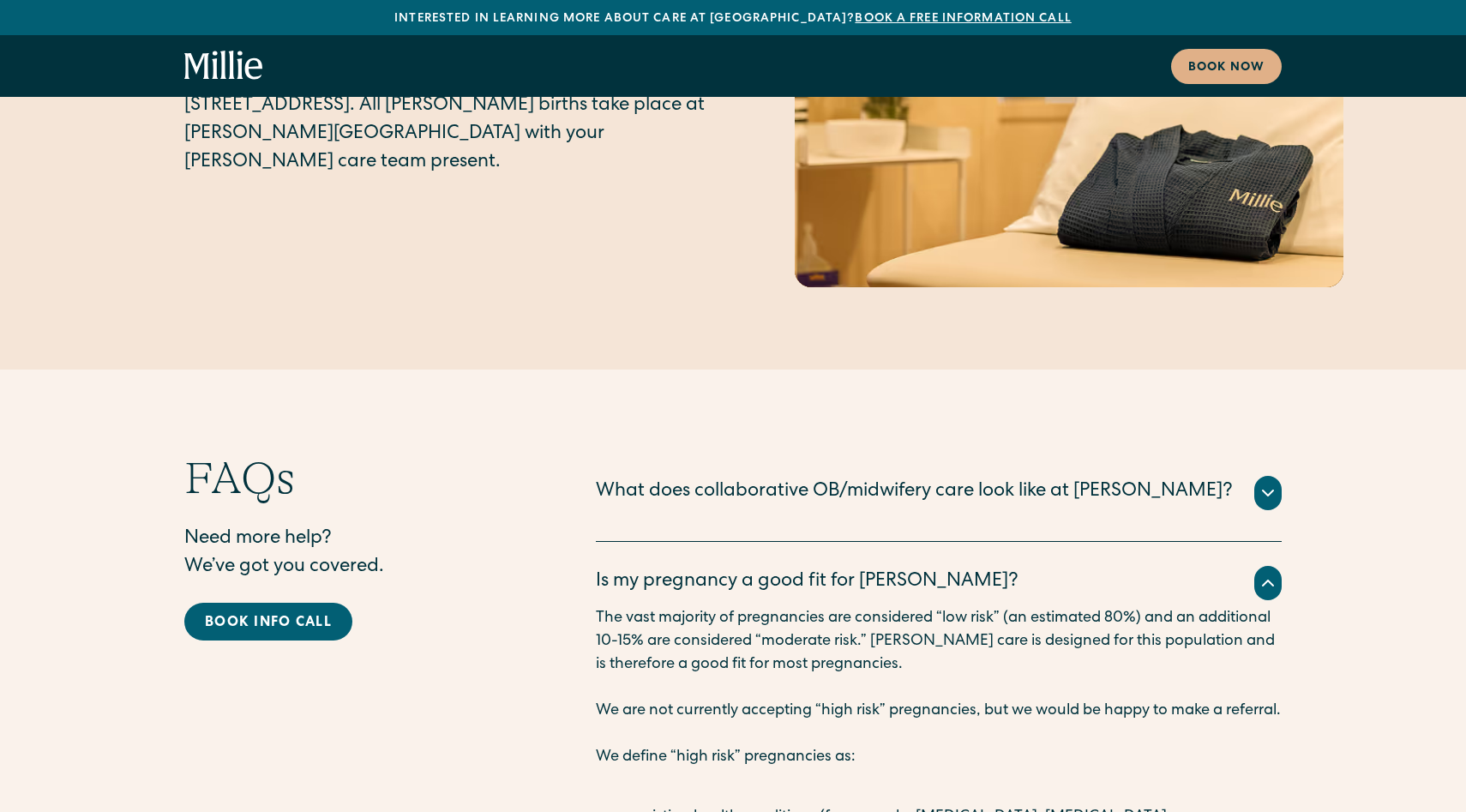
click at [1265, 483] on icon at bounding box center [1267, 492] width 20 height 20
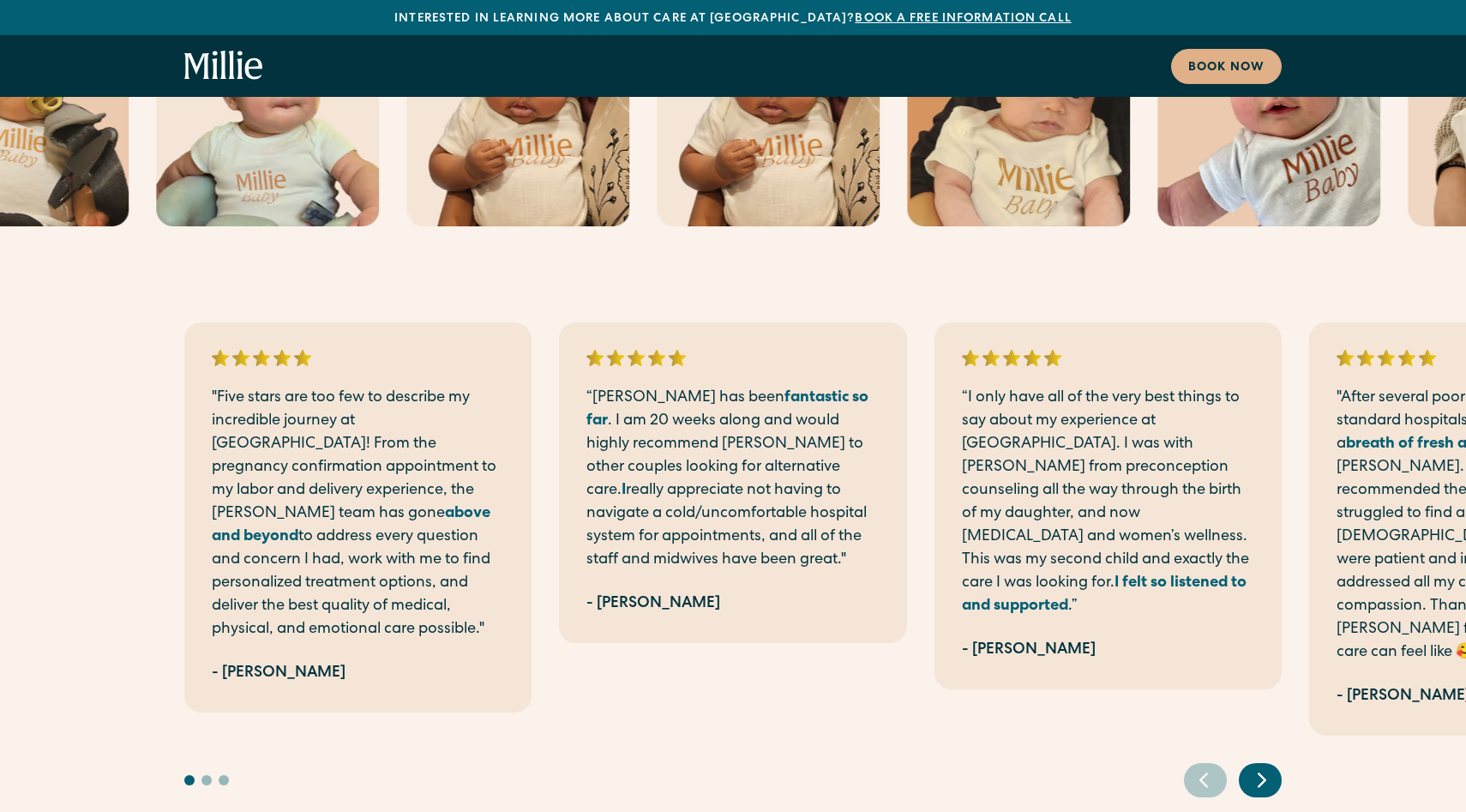
scroll to position [4842, 0]
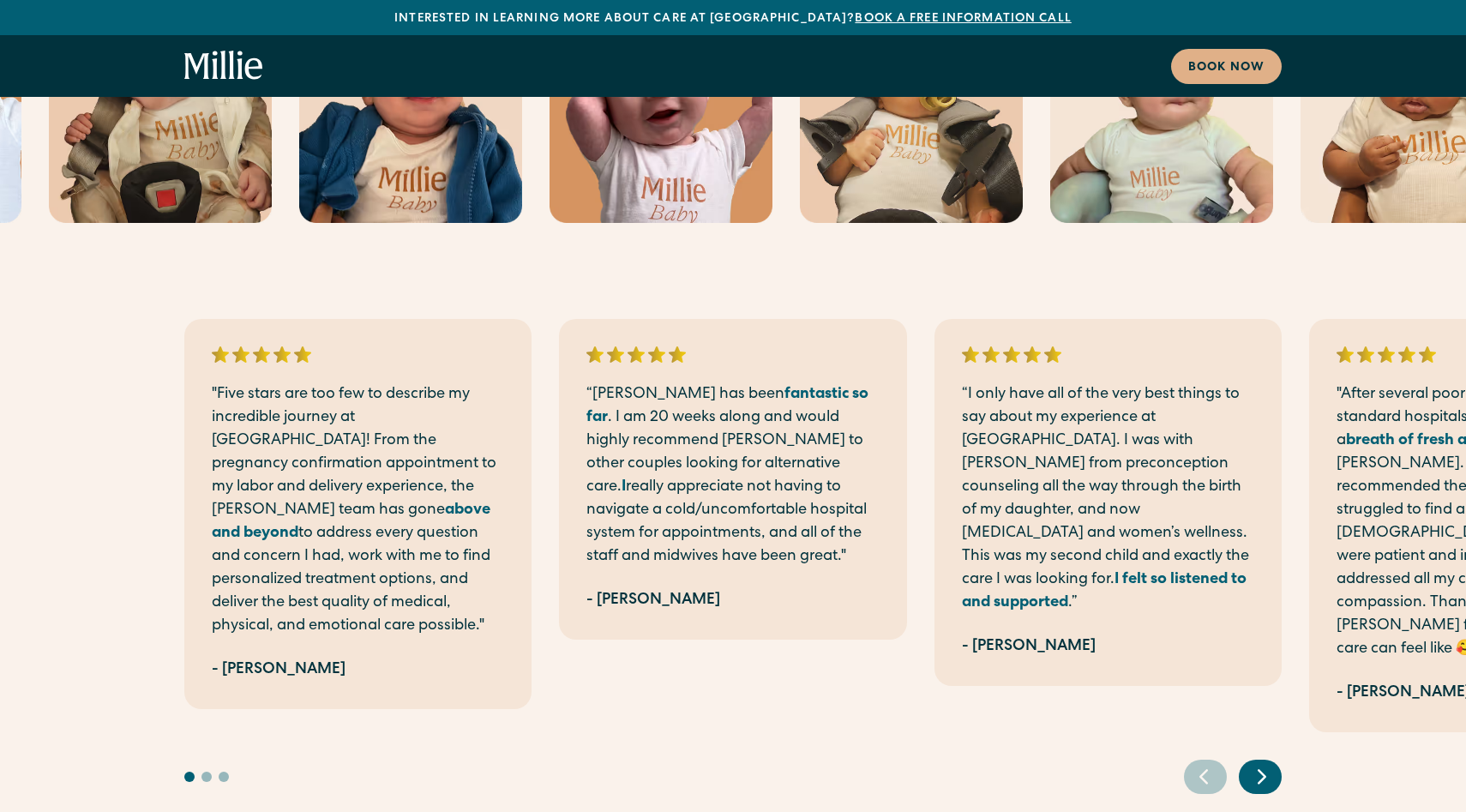
click at [1259, 763] on icon "Next slide" at bounding box center [1262, 776] width 25 height 26
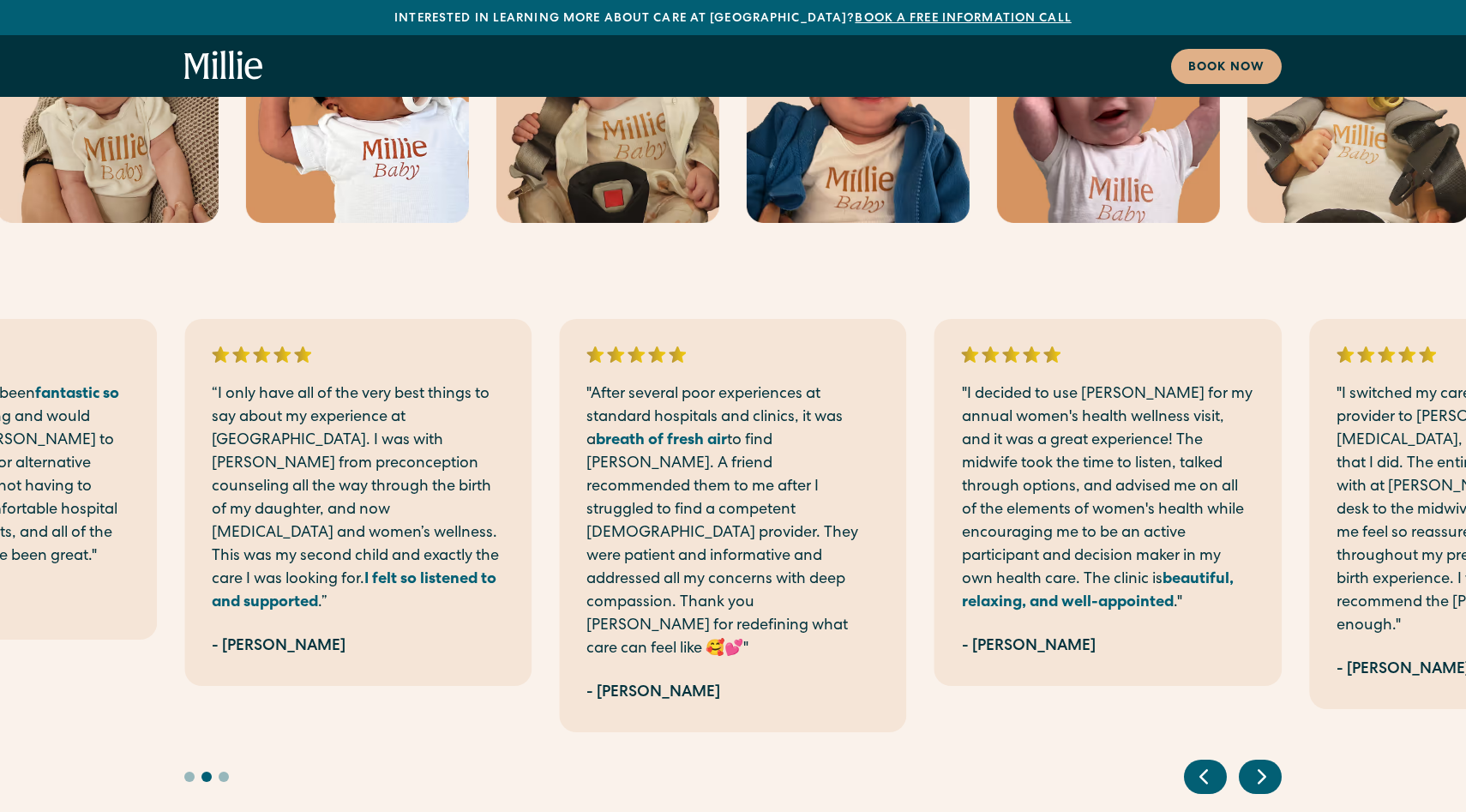
click at [1253, 763] on icon "Next slide" at bounding box center [1262, 776] width 25 height 26
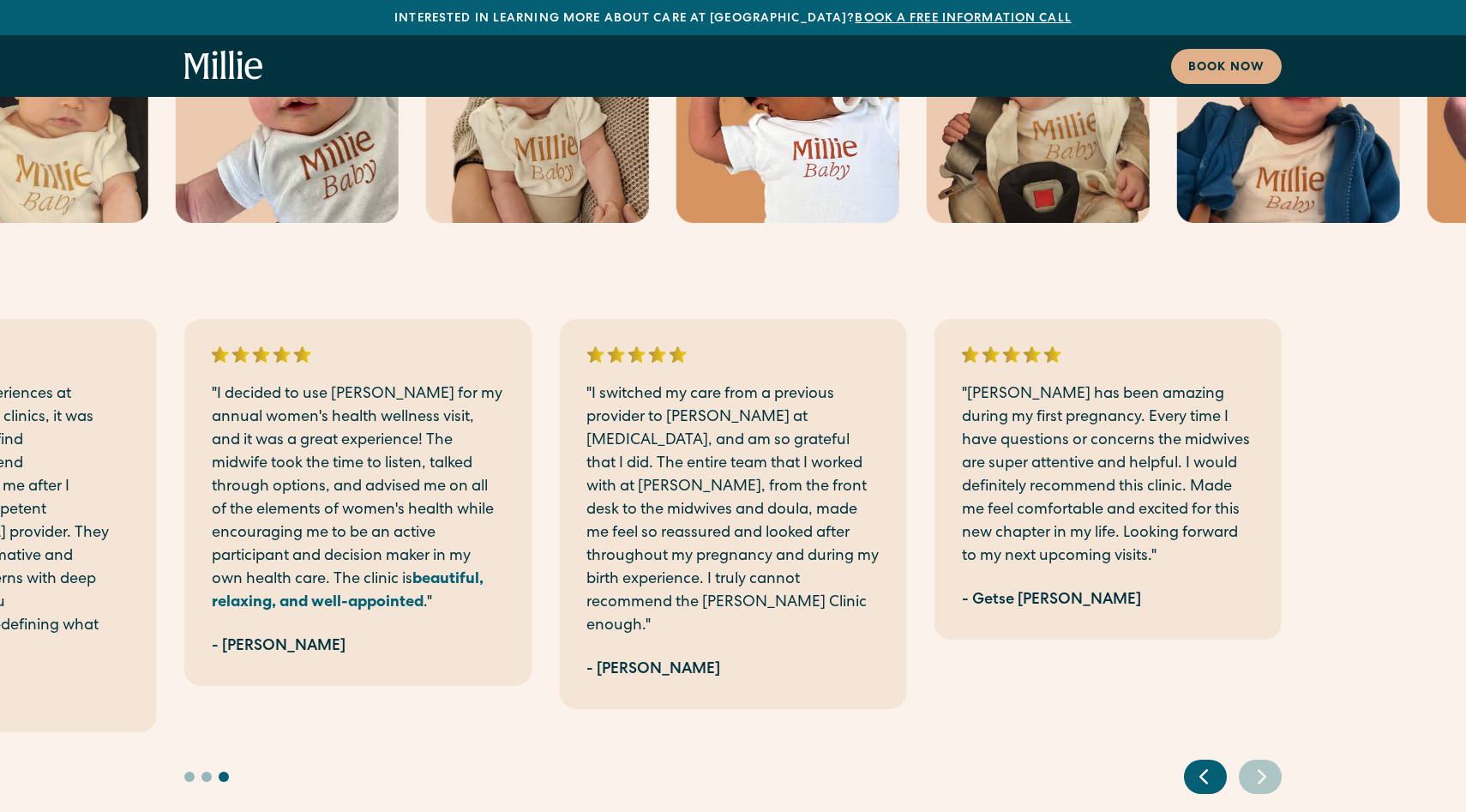
click at [1253, 763] on icon "Next slide" at bounding box center [1262, 776] width 25 height 26
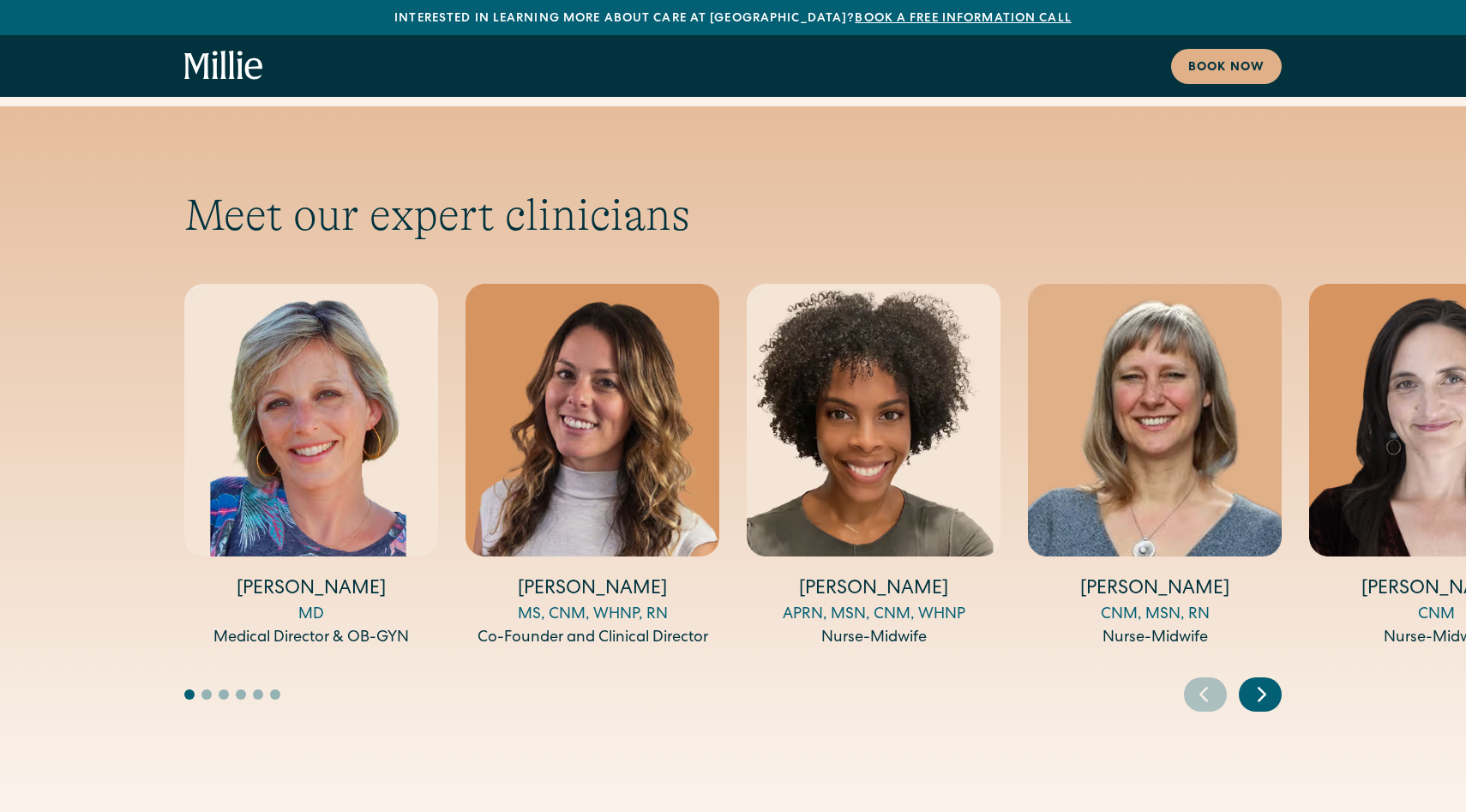
scroll to position [5695, 0]
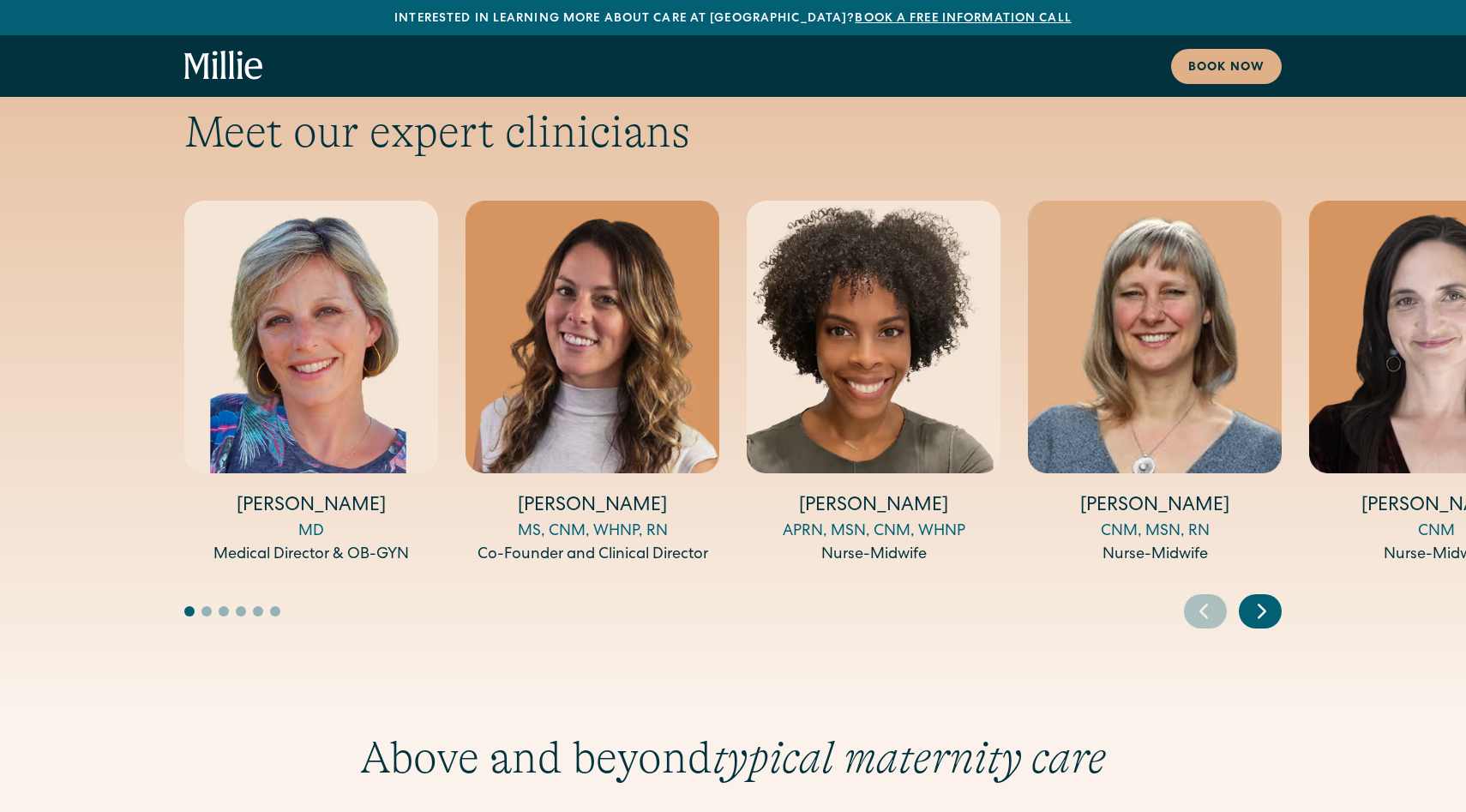
click at [1259, 598] on icon "Next slide" at bounding box center [1262, 610] width 25 height 26
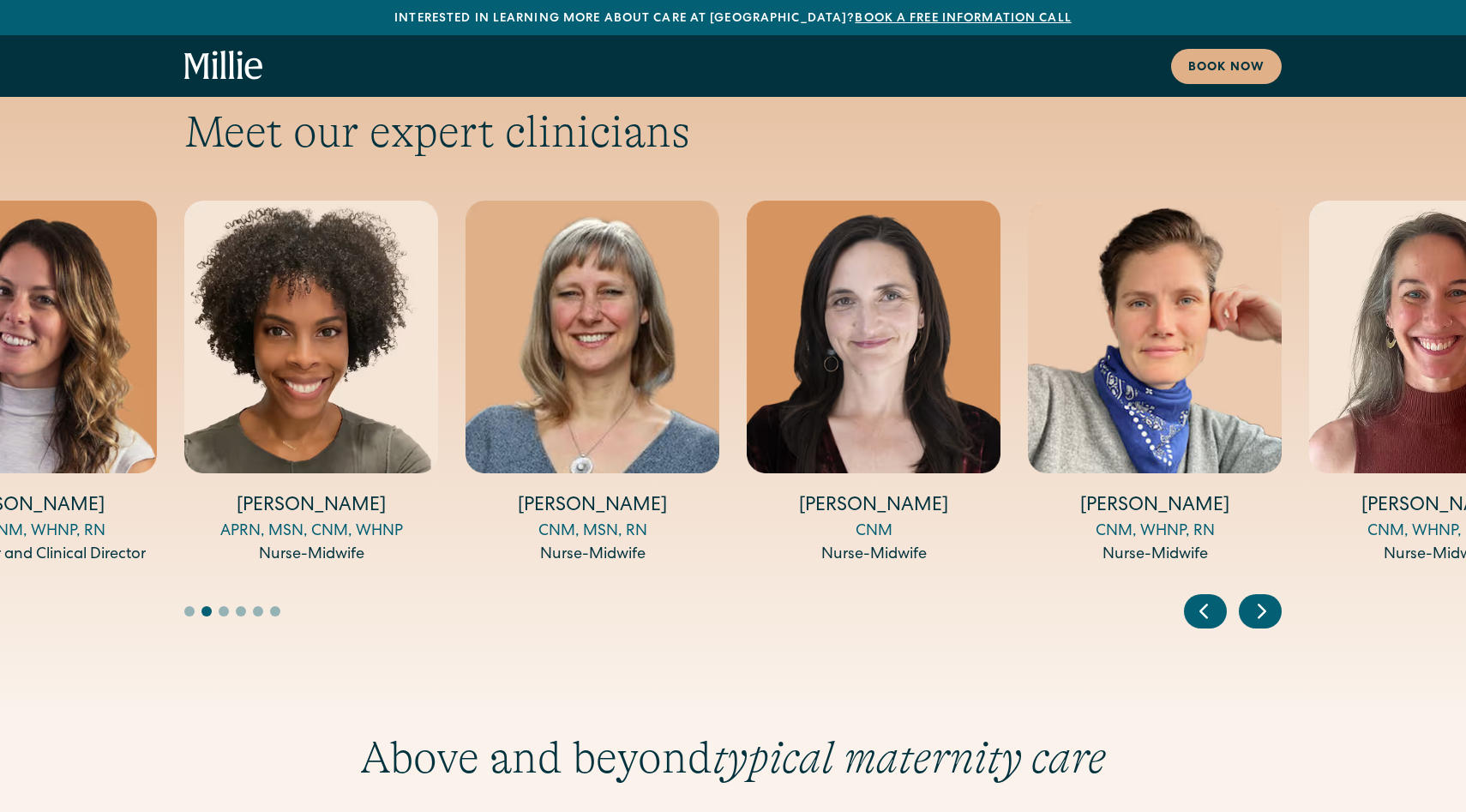
click at [1252, 598] on icon "Next slide" at bounding box center [1262, 610] width 25 height 26
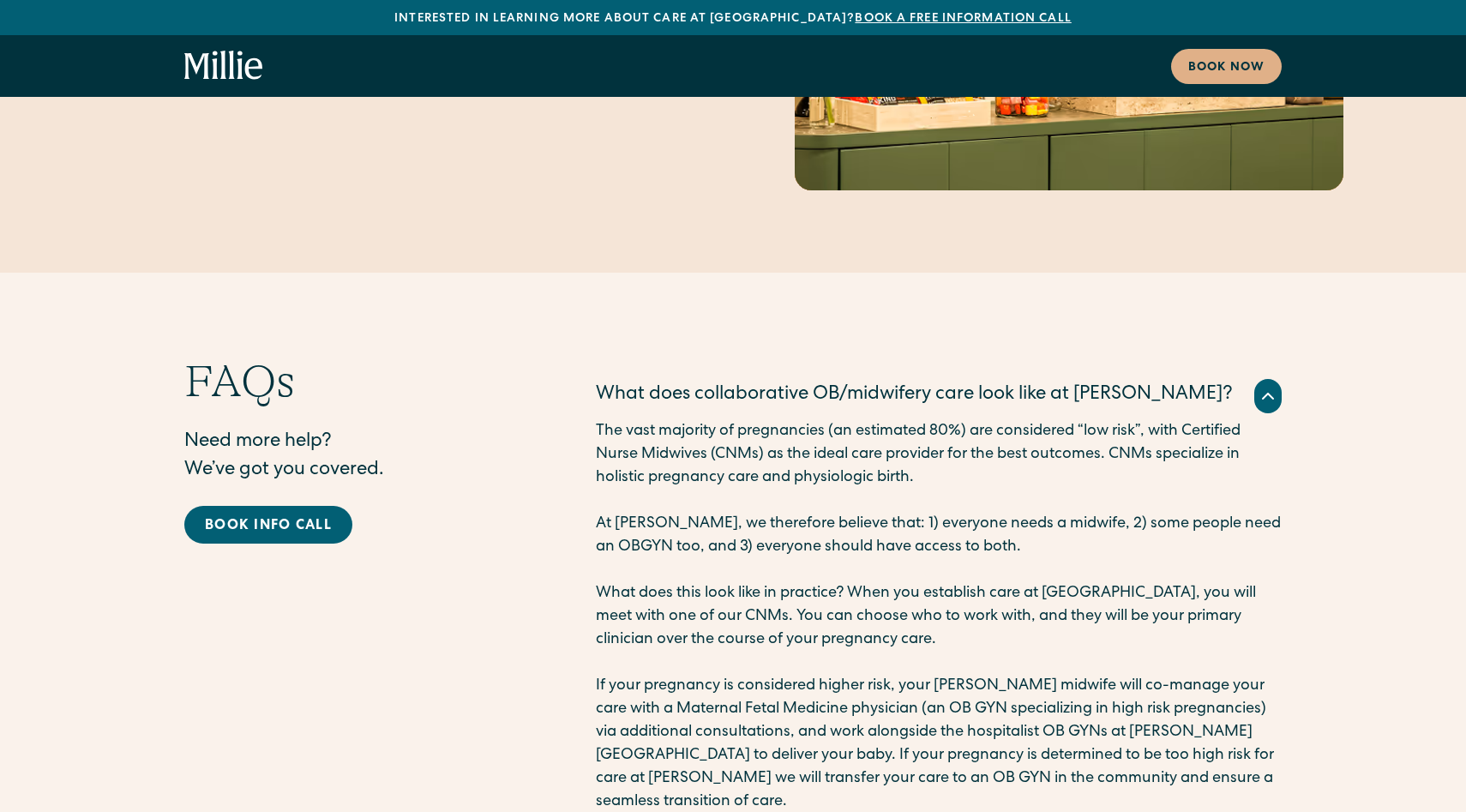
scroll to position [8342, 0]
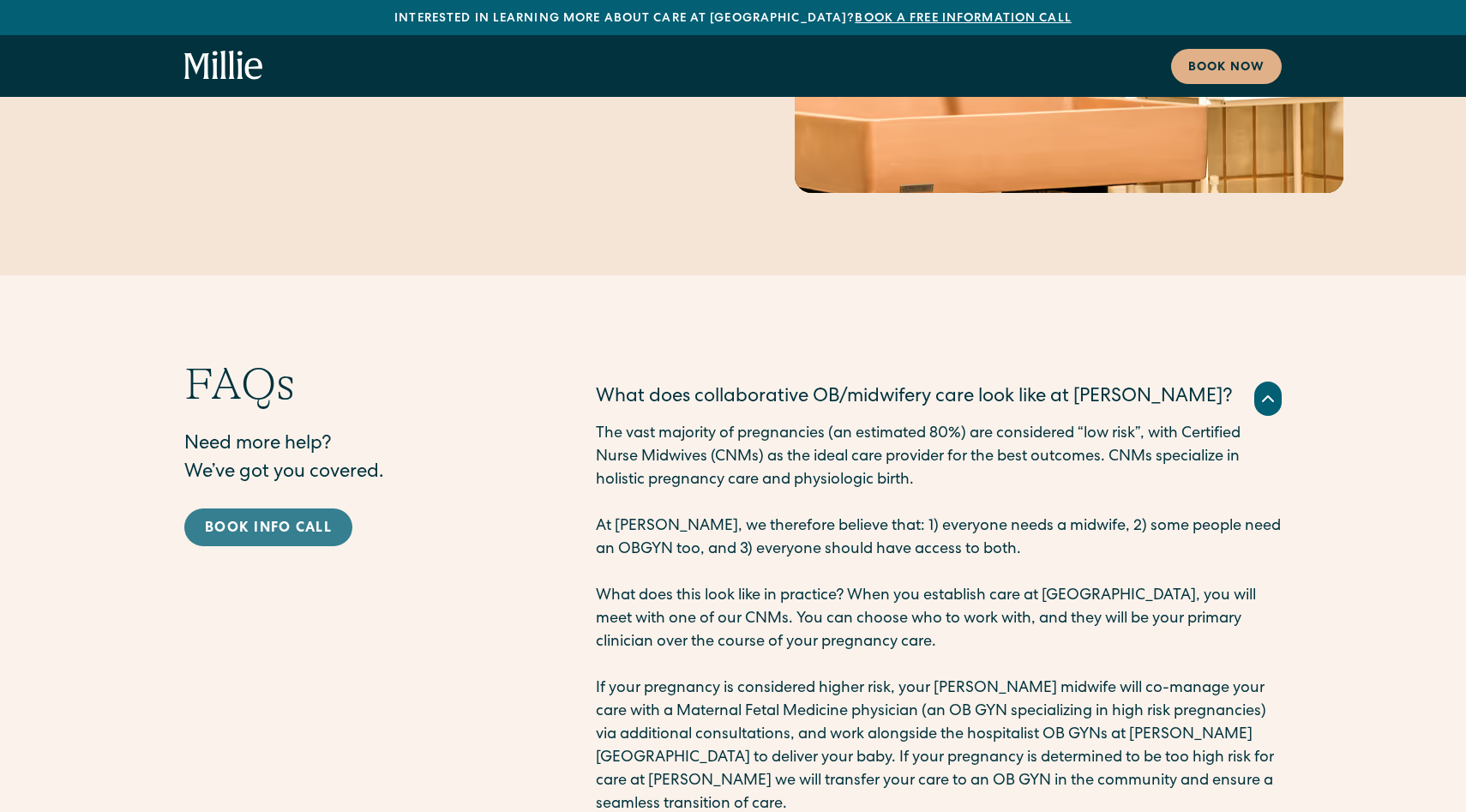
click at [255, 519] on div "Book info call" at bounding box center [268, 528] width 127 height 20
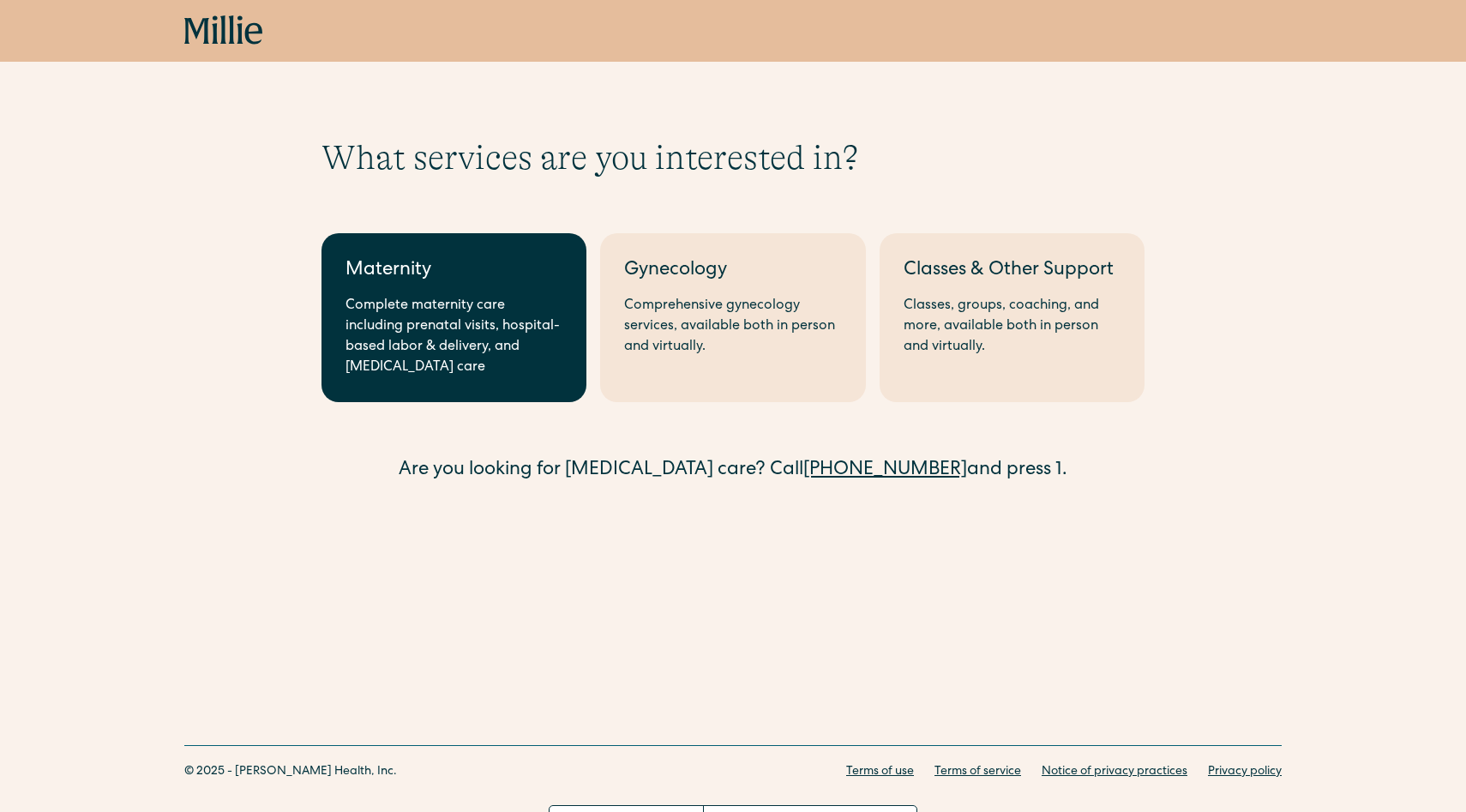
click at [403, 330] on div "Complete maternity care including prenatal visits, hospital-based labor & deliv…" at bounding box center [453, 336] width 217 height 82
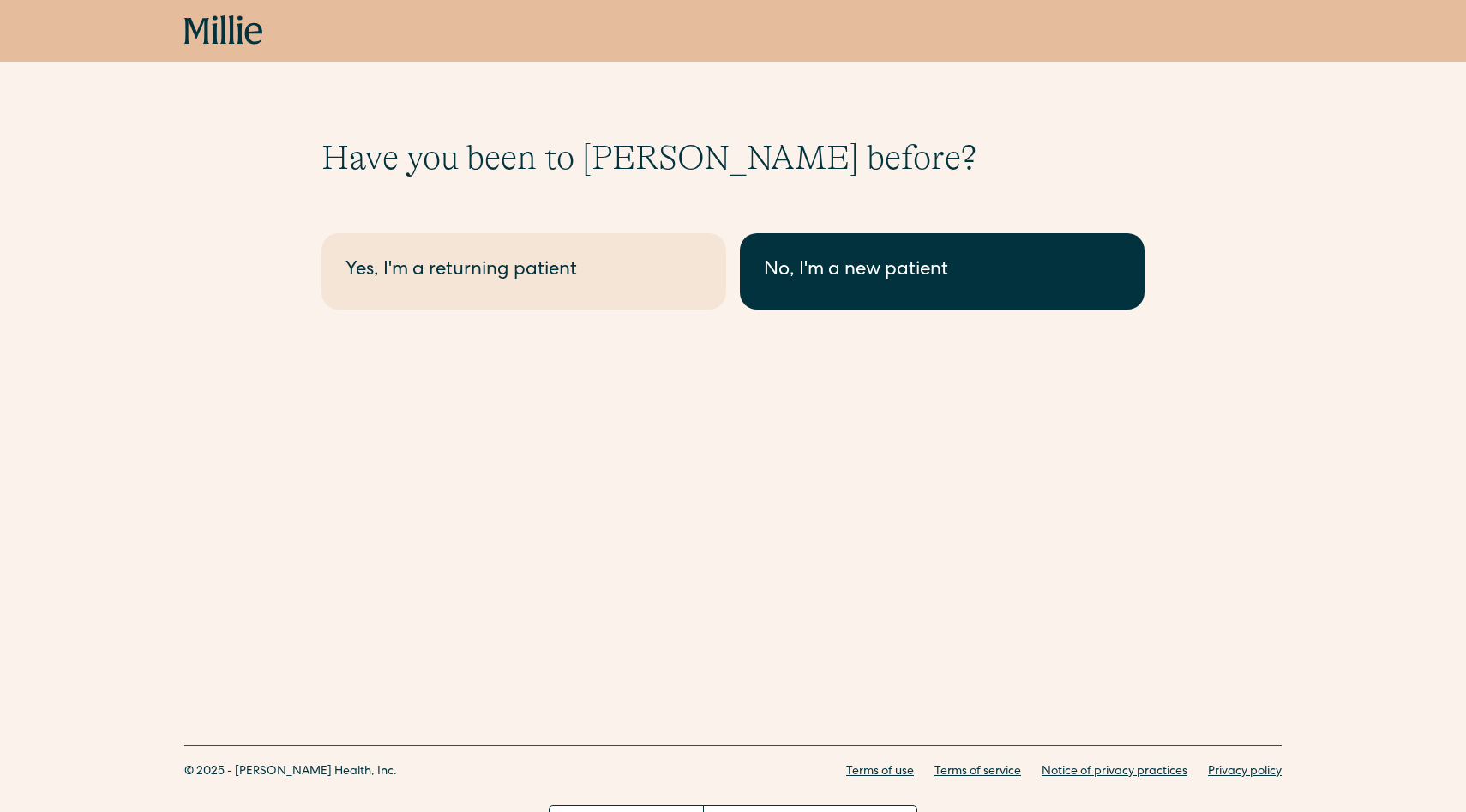
click at [879, 267] on div "No, I'm a new patient" at bounding box center [943, 271] width 357 height 28
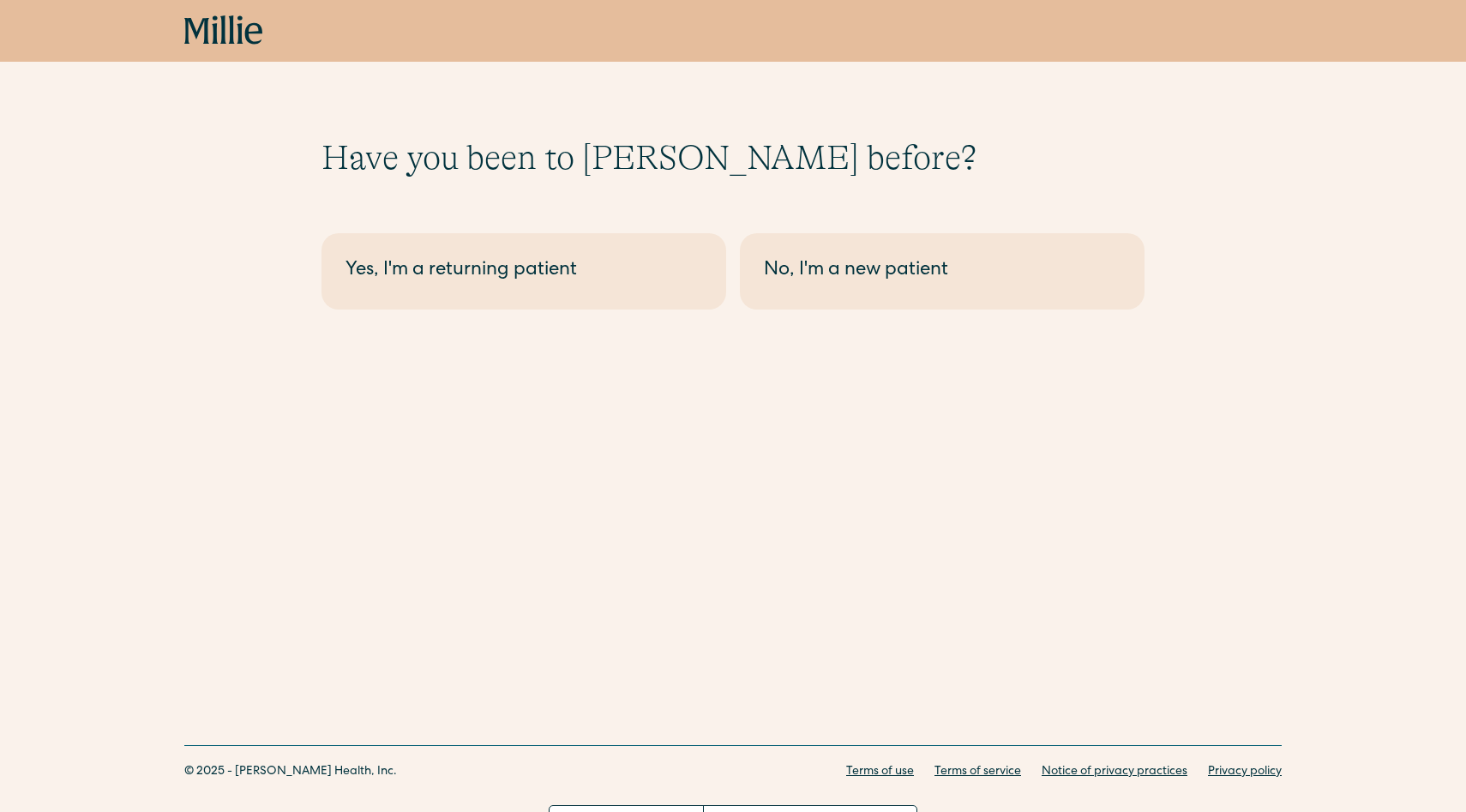
scroll to position [31, 0]
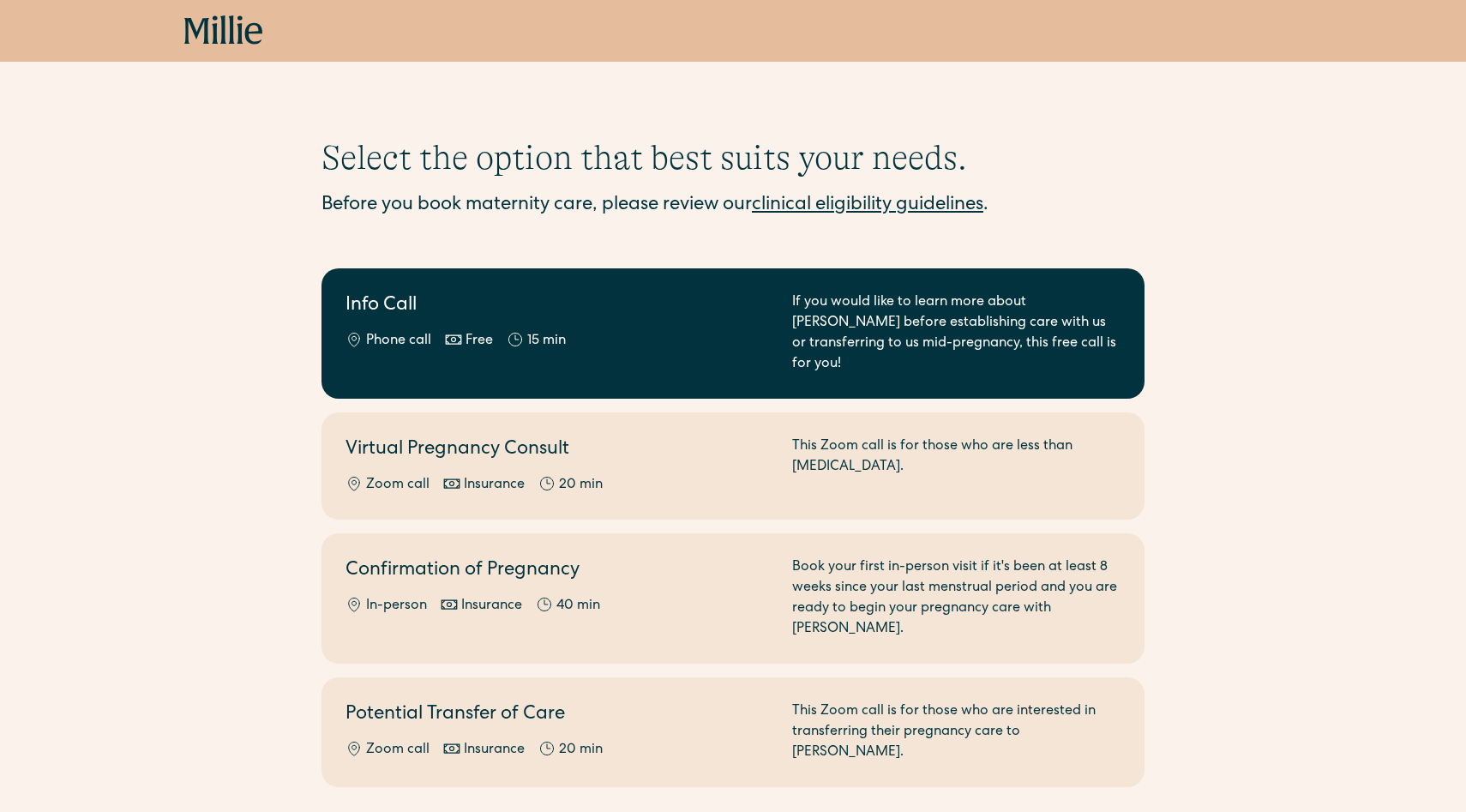
click at [692, 319] on h2 "Info Call" at bounding box center [558, 306] width 426 height 28
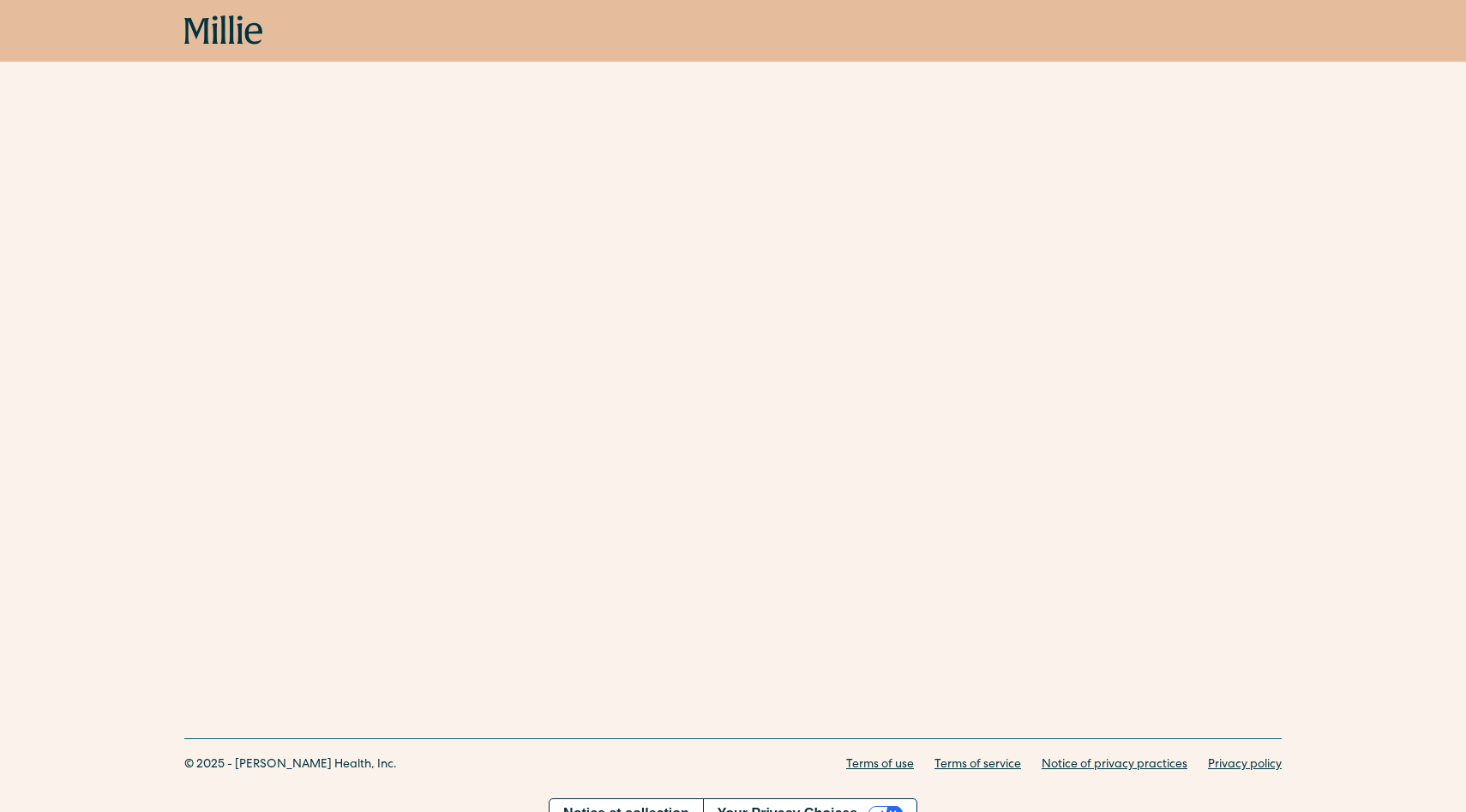
scroll to position [508, 0]
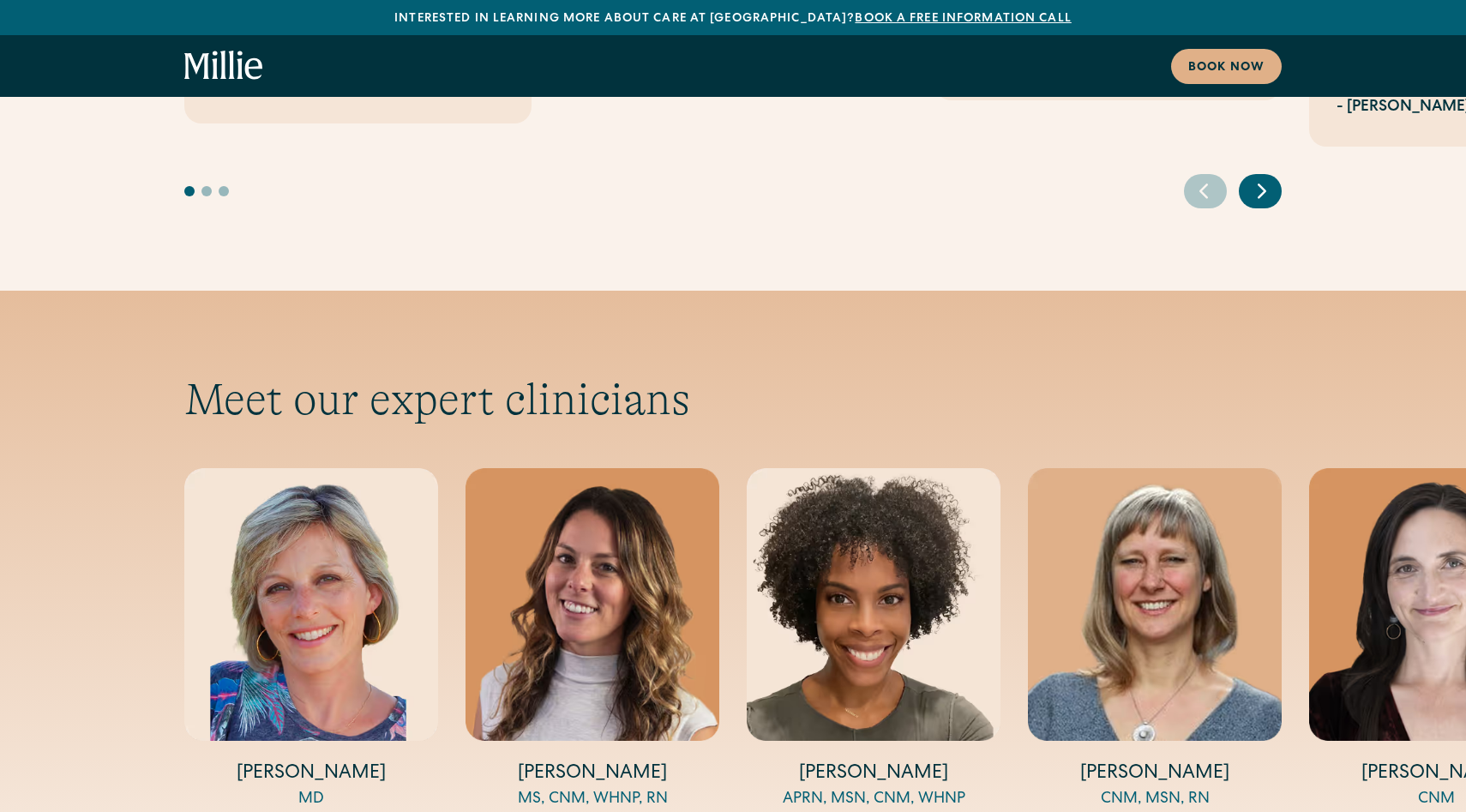
scroll to position [5420, 0]
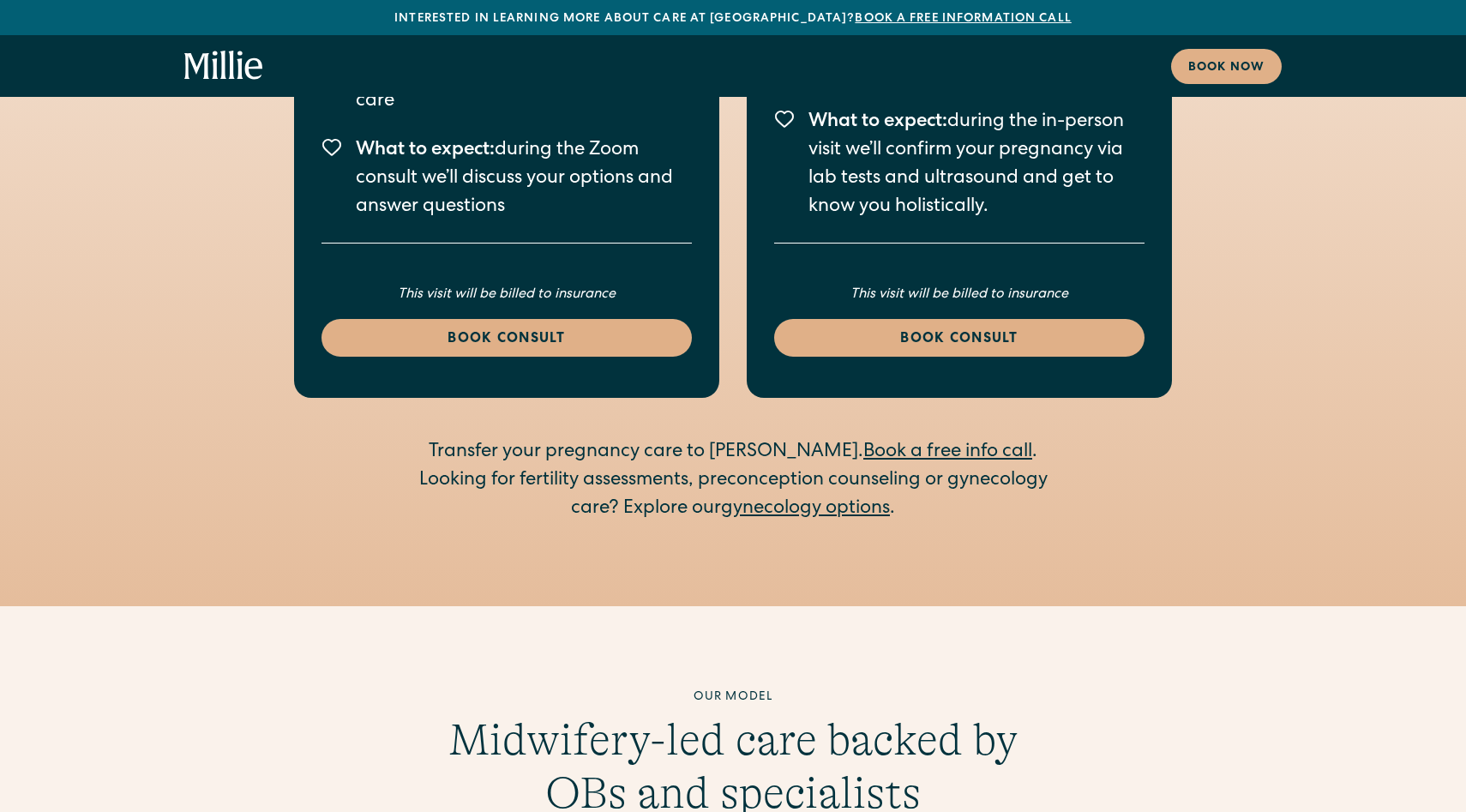
scroll to position [2659, 0]
click at [784, 499] on link "gynecology options" at bounding box center [805, 508] width 169 height 19
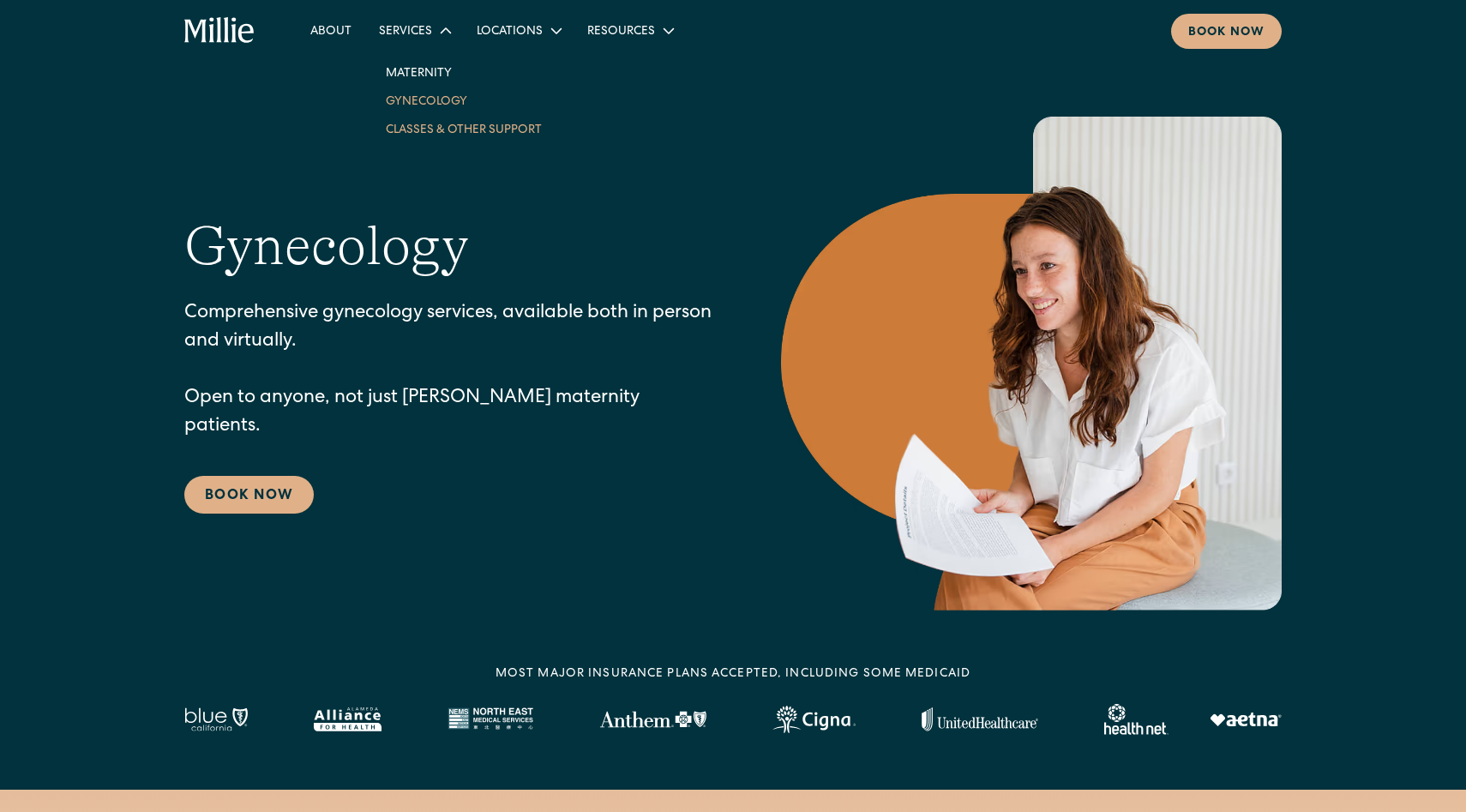
click at [454, 138] on link "Classes & Other Support" at bounding box center [464, 129] width 183 height 28
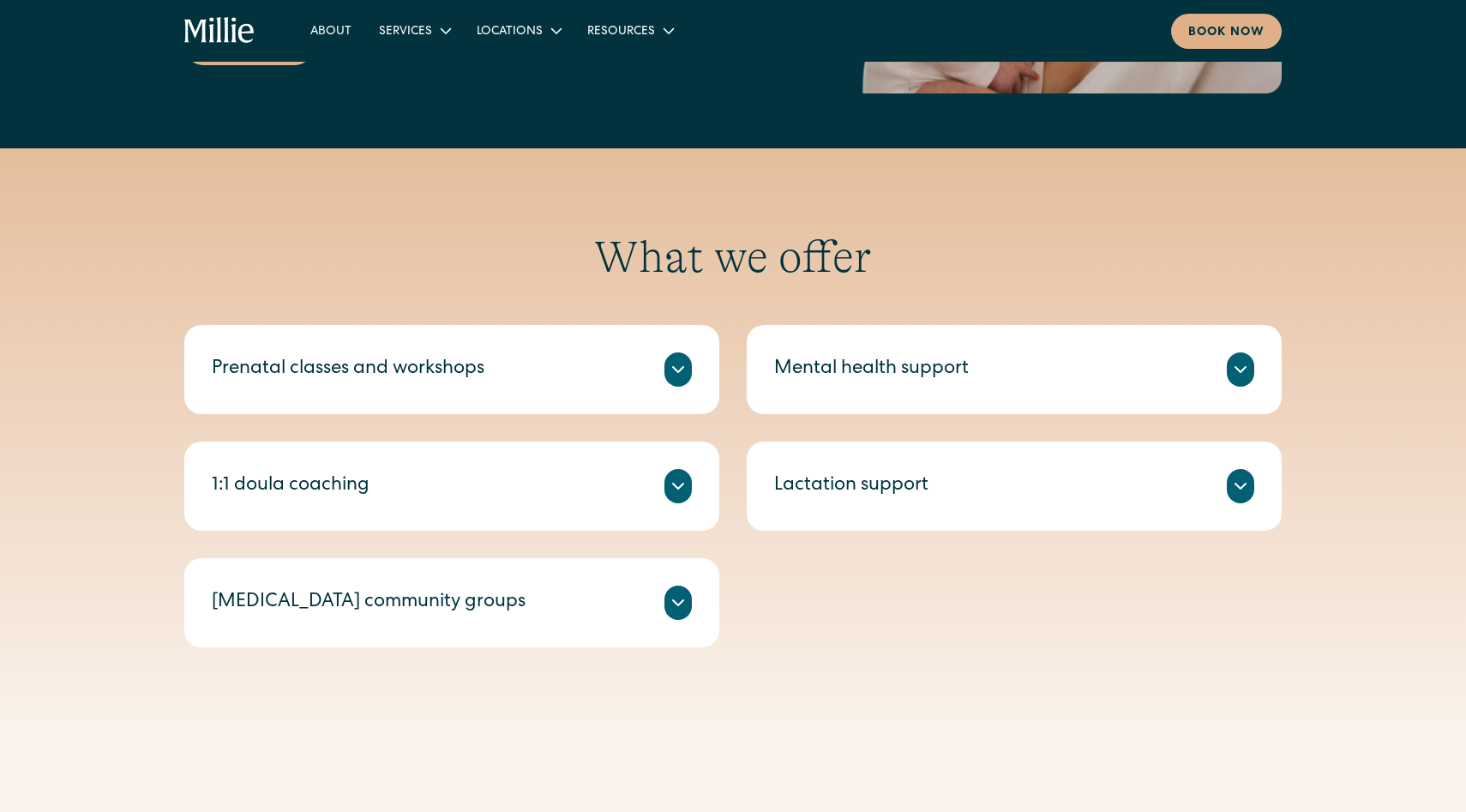
scroll to position [709, 0]
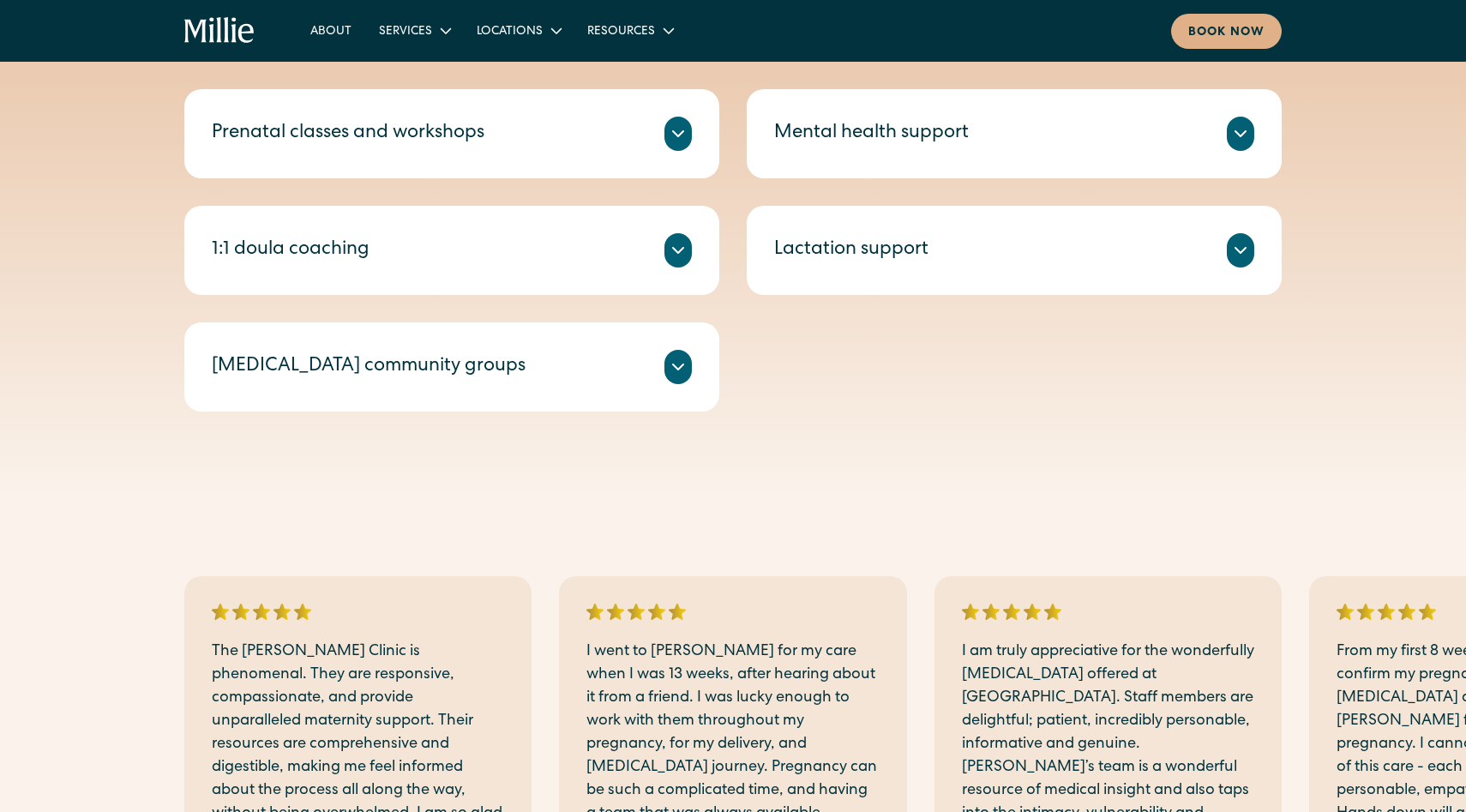
click at [514, 132] on div "Prenatal classes and workshops" at bounding box center [451, 134] width 481 height 34
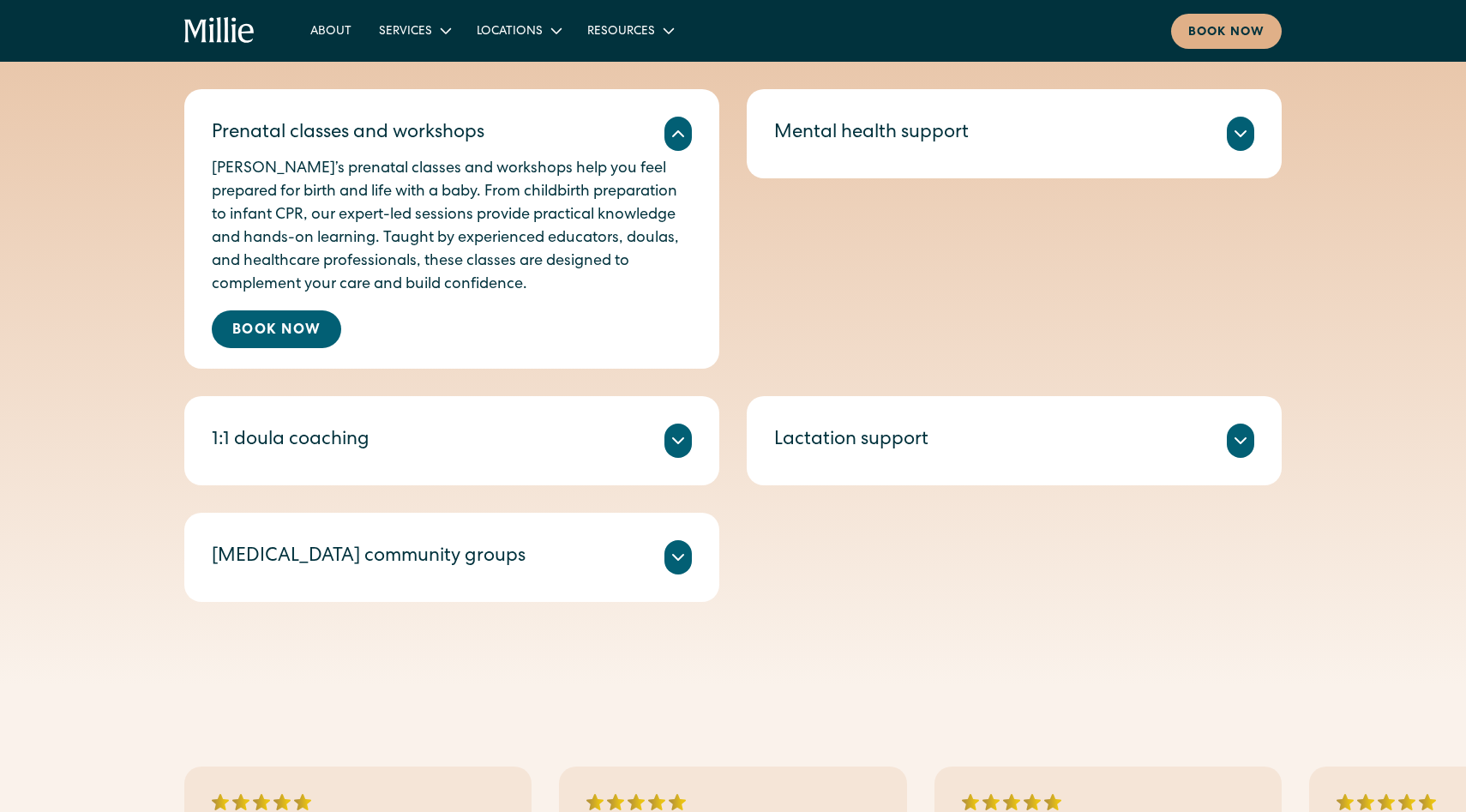
click at [427, 420] on div "1:1 doula coaching Millie Guides are experienced doulas who offer 1:1 sessions …" at bounding box center [451, 440] width 535 height 89
click at [685, 445] on icon at bounding box center [677, 441] width 20 height 20
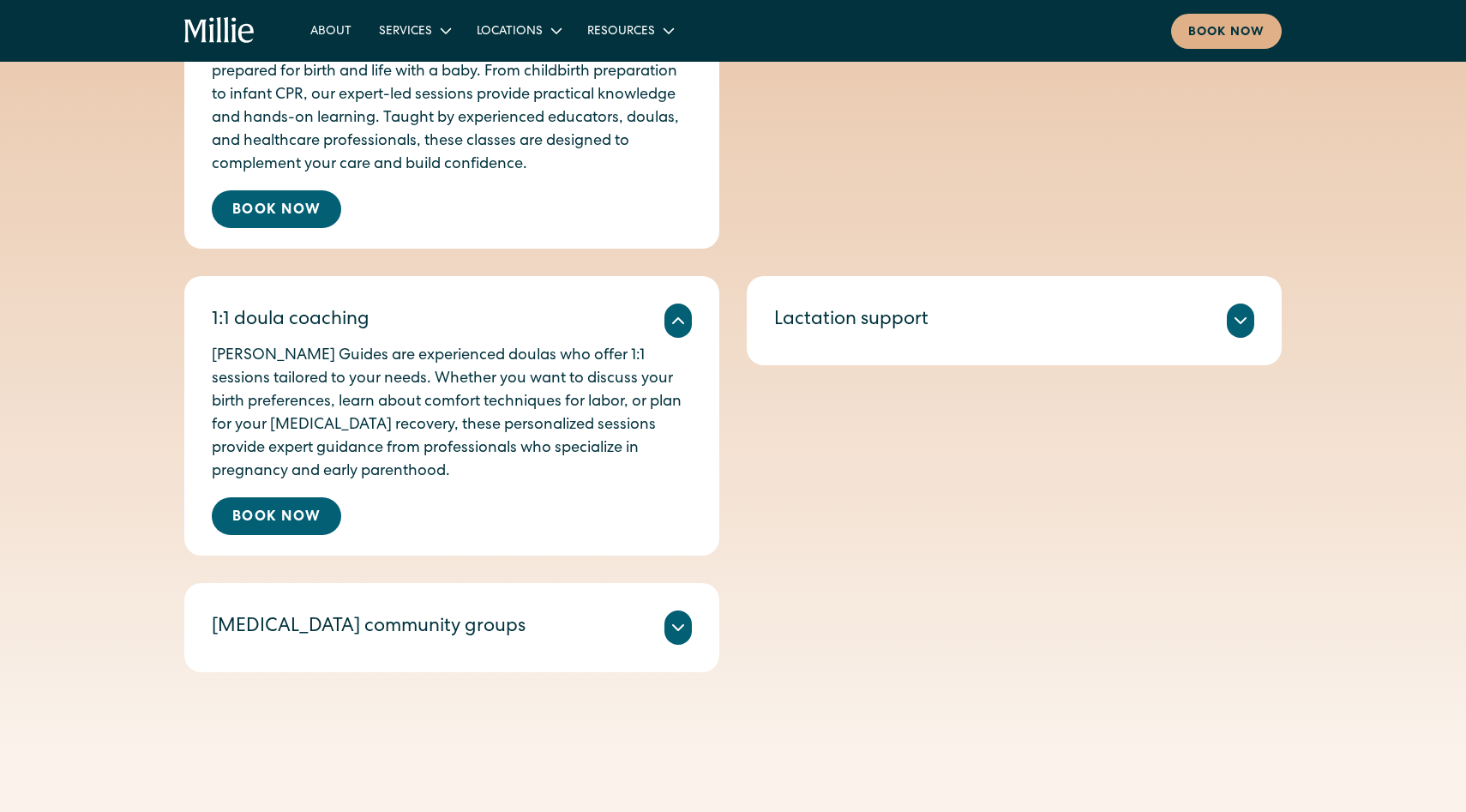
scroll to position [925, 0]
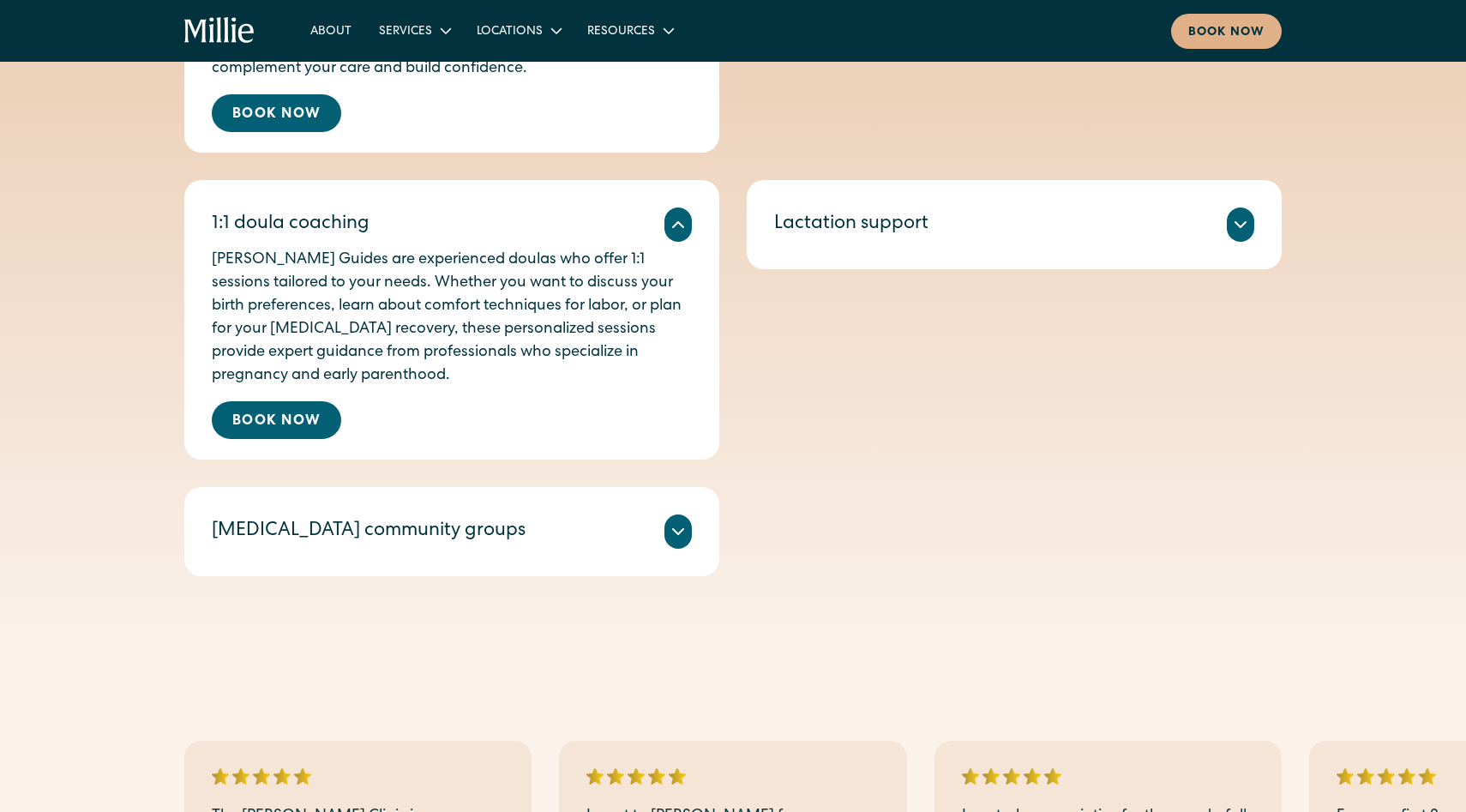
click at [674, 547] on div at bounding box center [678, 531] width 27 height 34
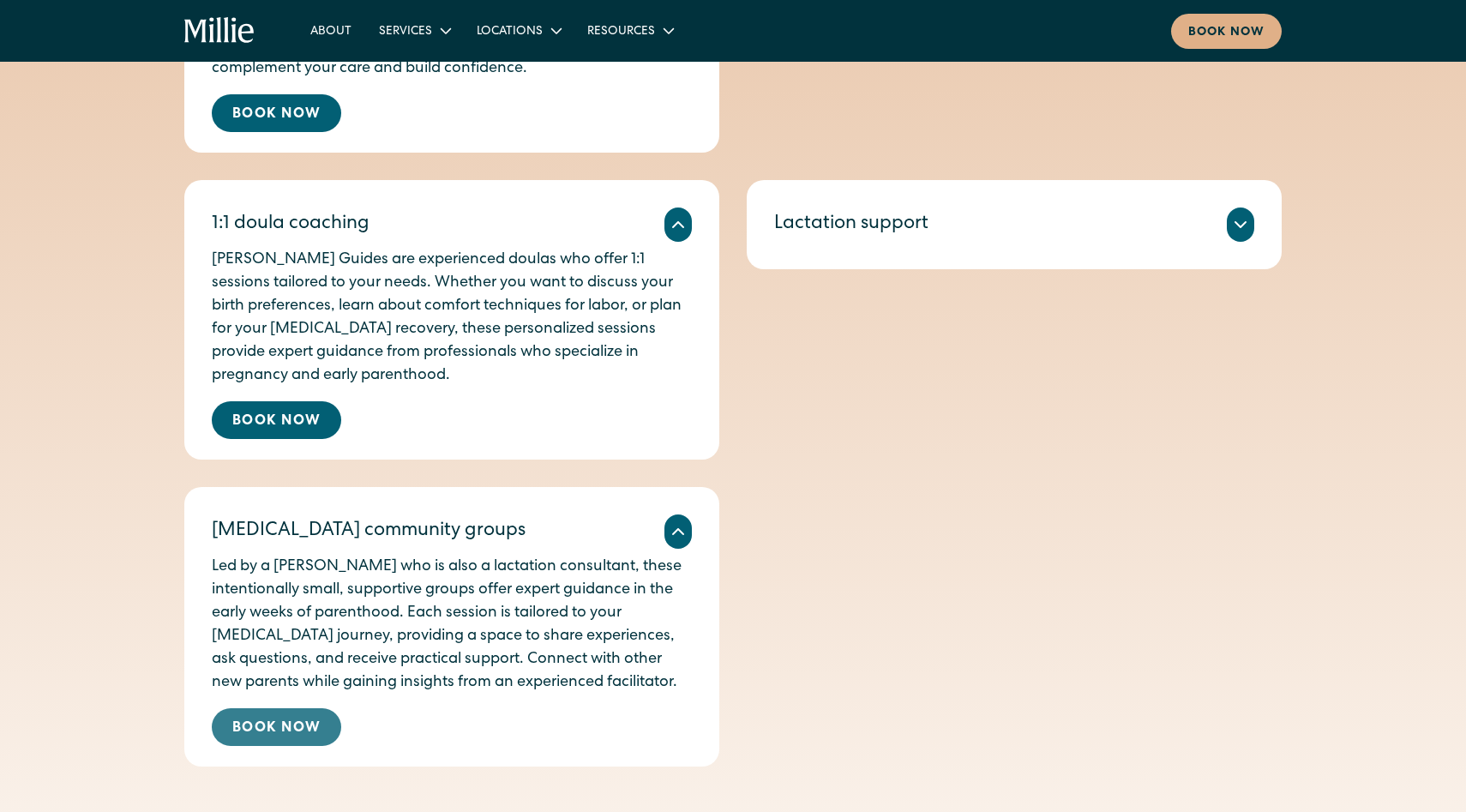
click at [298, 726] on link "Book Now" at bounding box center [276, 727] width 130 height 38
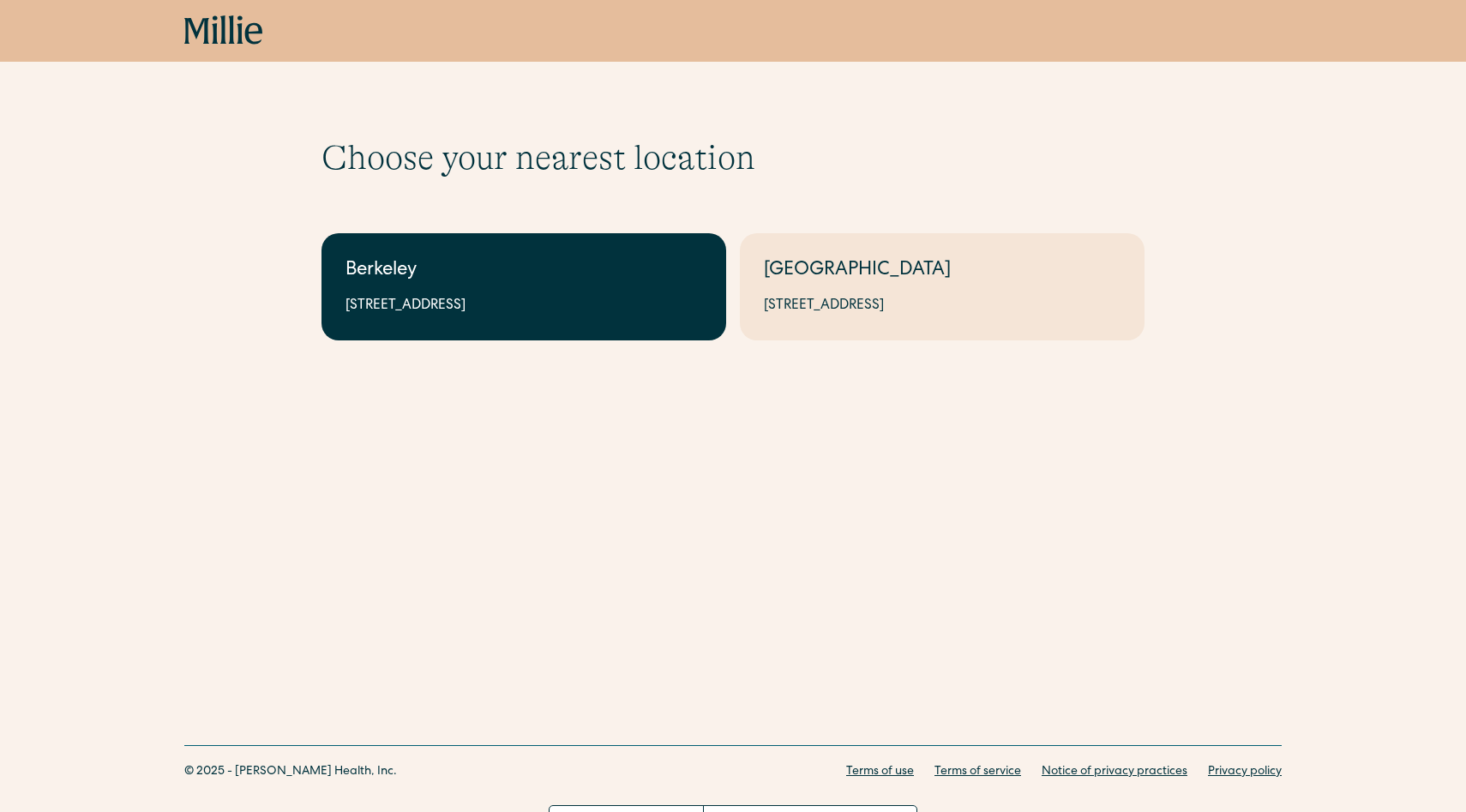
click at [403, 284] on div "Berkeley" at bounding box center [523, 271] width 357 height 28
click at [388, 299] on div "[STREET_ADDRESS]" at bounding box center [523, 305] width 357 height 20
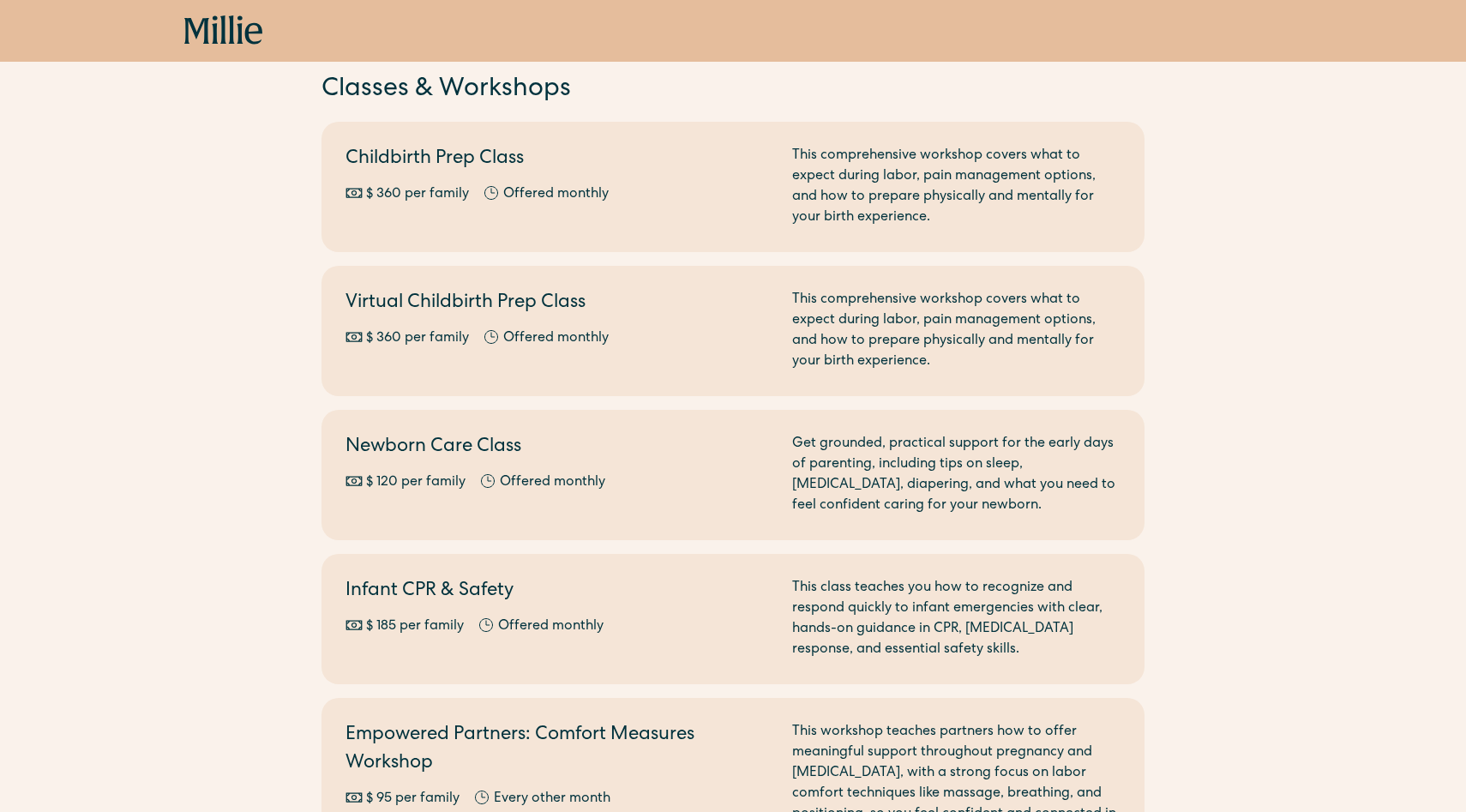
scroll to position [195, 0]
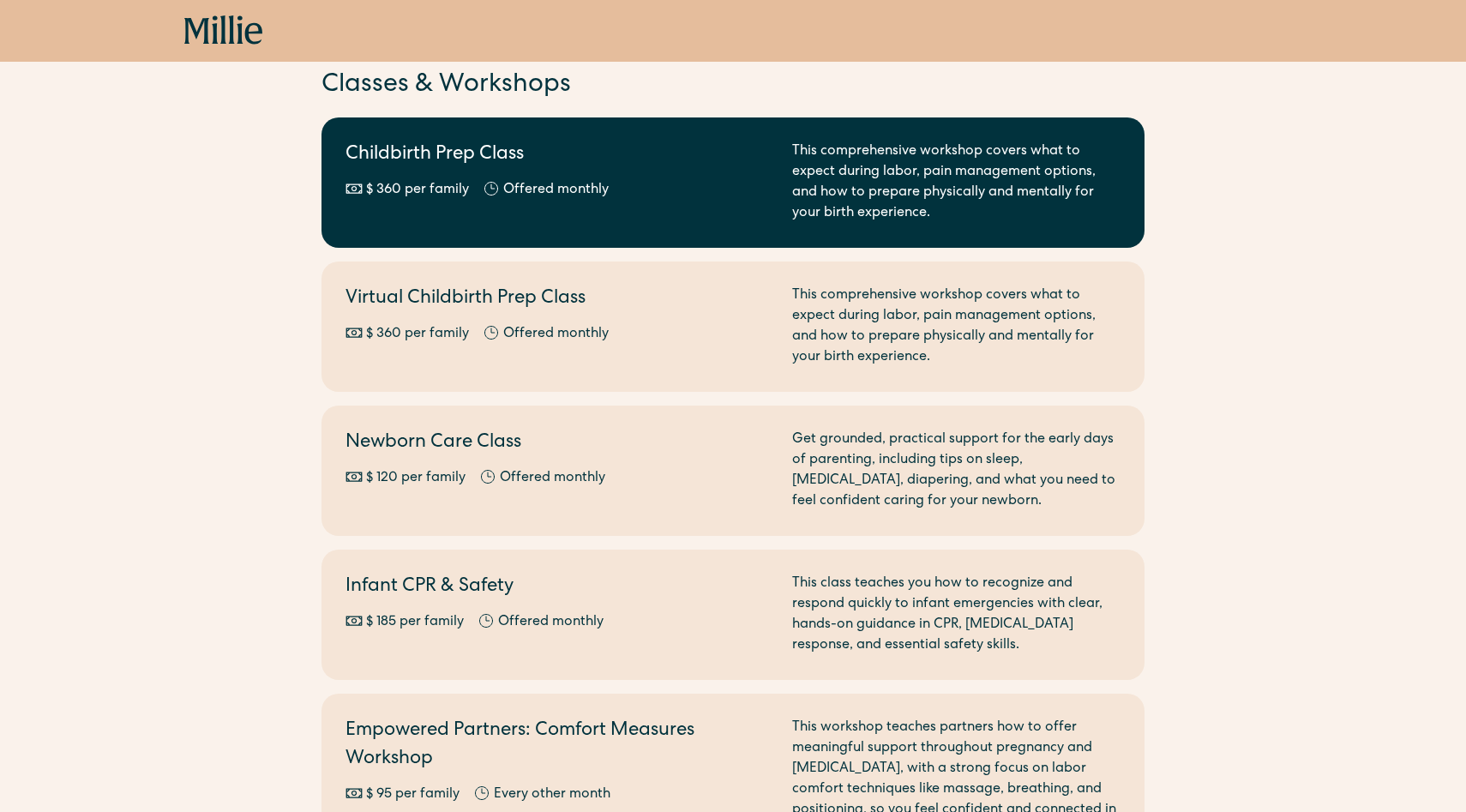
click at [430, 228] on link "Childbirth Prep Class $ 360 per family Offered monthly Every other month This c…" at bounding box center [733, 182] width 823 height 131
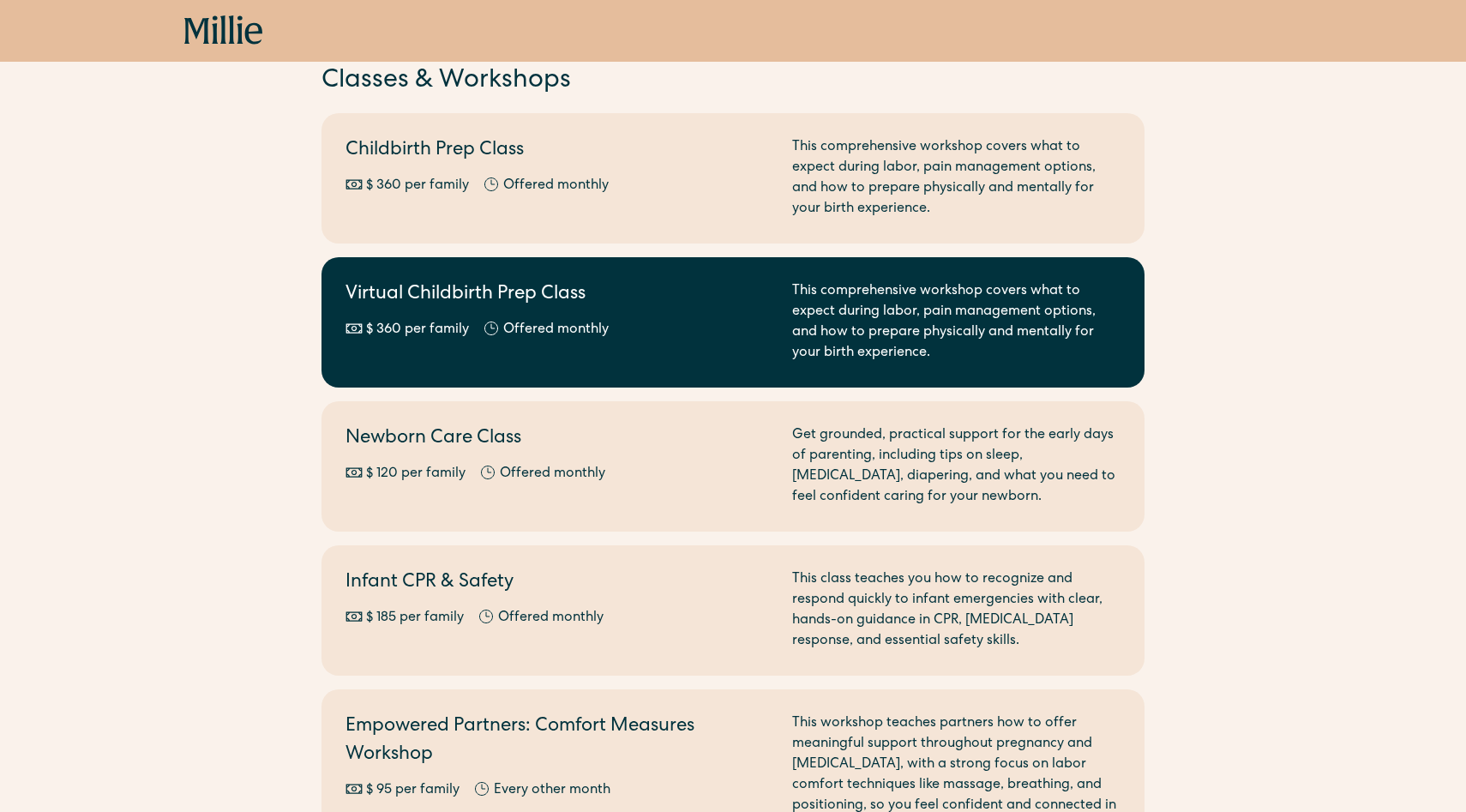
scroll to position [201, 0]
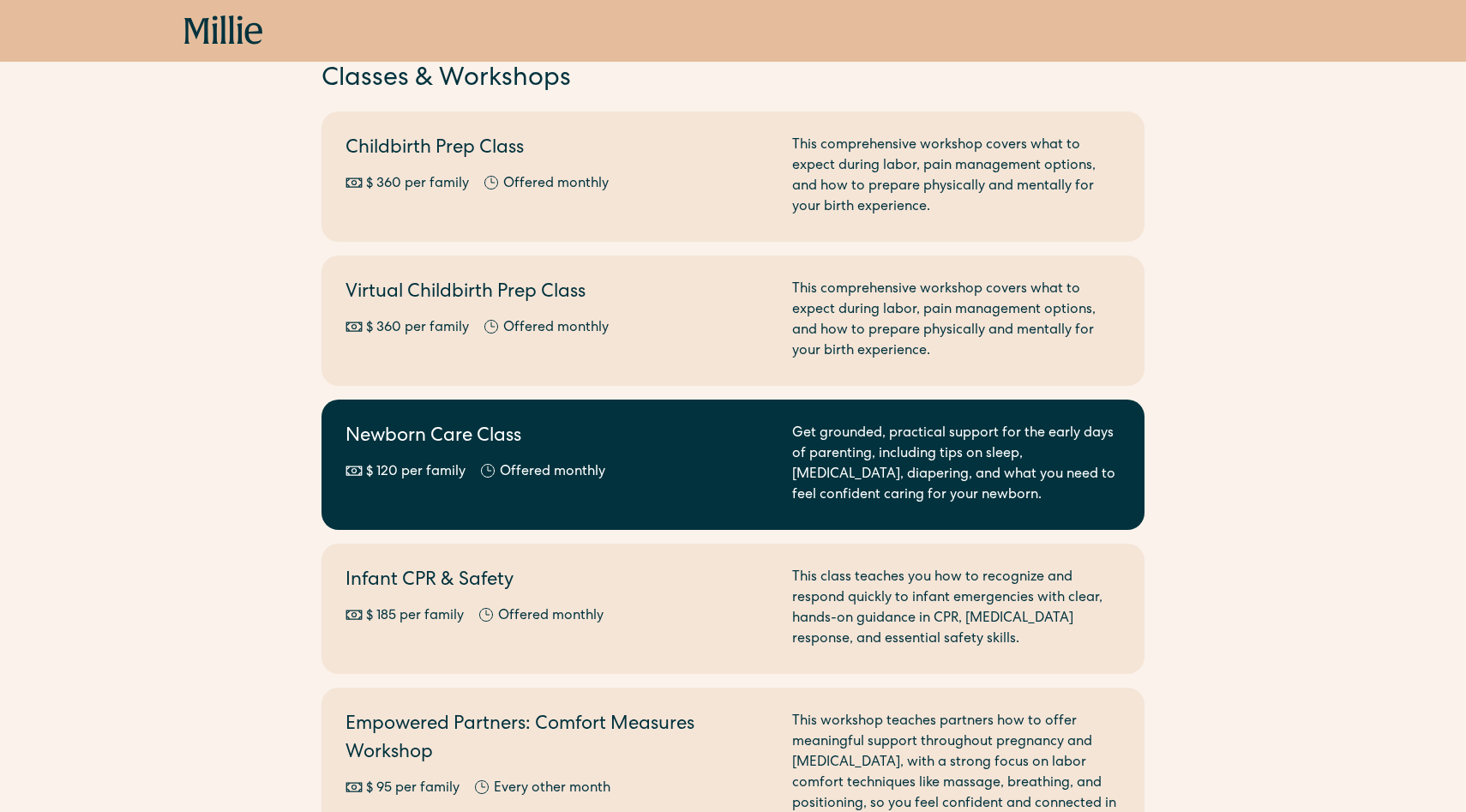
click at [386, 428] on h2 "Newborn Care Class" at bounding box center [558, 437] width 426 height 28
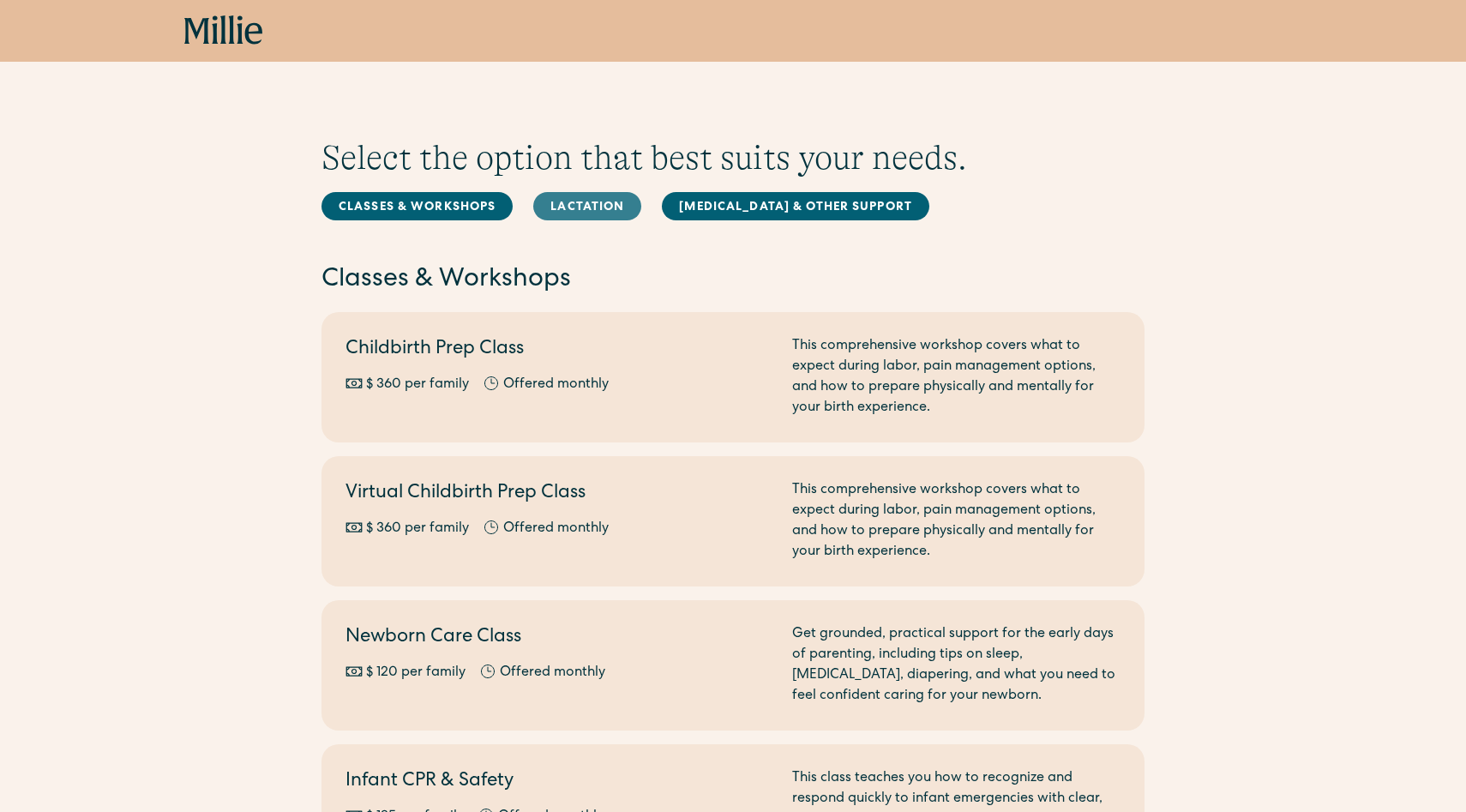
click at [561, 201] on link "Lactation" at bounding box center [587, 206] width 108 height 28
